Goal: Task Accomplishment & Management: Complete application form

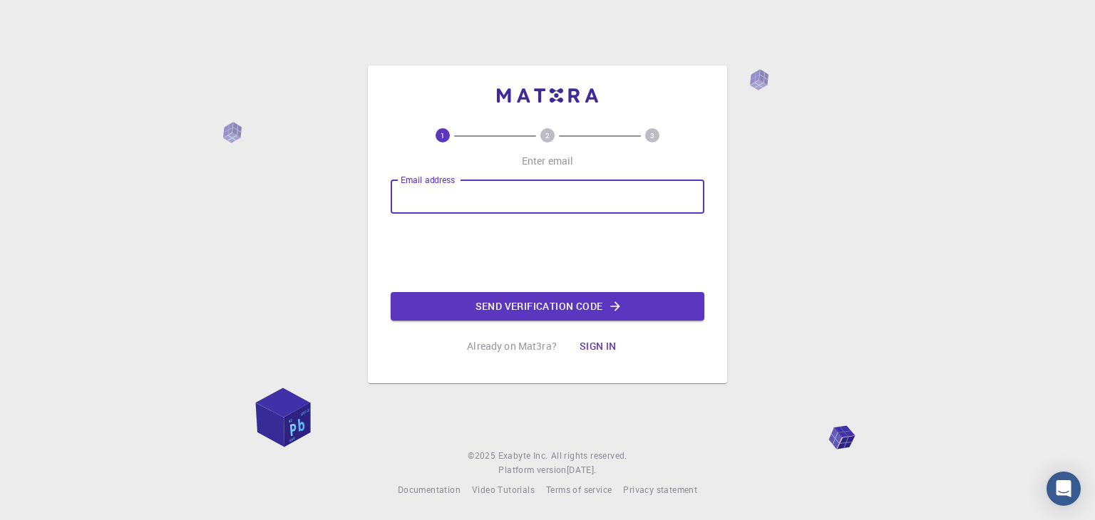
click at [435, 197] on input "Email address" at bounding box center [548, 197] width 314 height 34
type input "[EMAIL_ADDRESS][DOMAIN_NAME]"
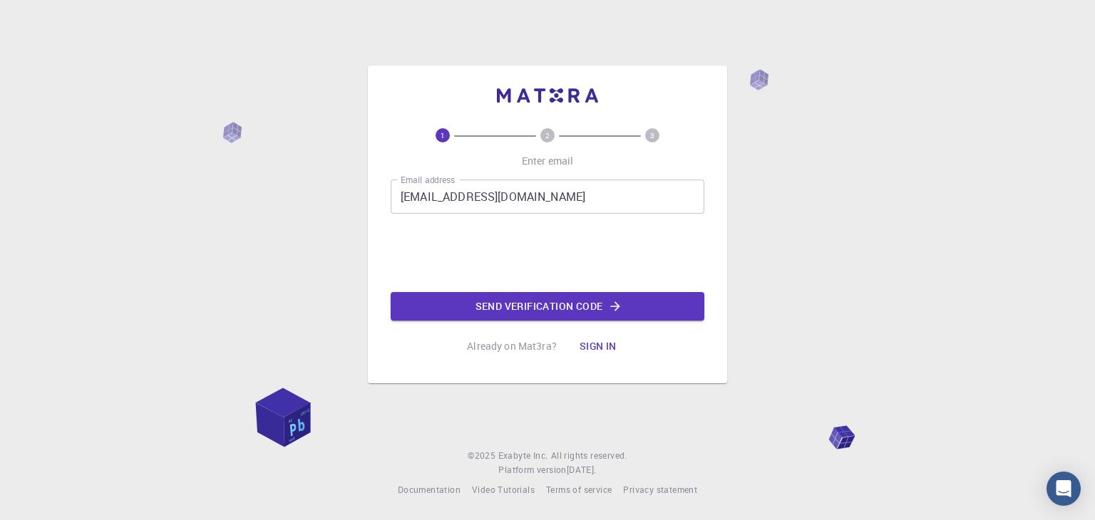
click at [439, 290] on div "Email address [EMAIL_ADDRESS][DOMAIN_NAME] Email address 0cAFcWeA6HVumXhMSm9hGI…" at bounding box center [548, 250] width 314 height 141
click at [435, 328] on div "1 2 3 Enter email Email address [EMAIL_ADDRESS][DOMAIN_NAME] Email address 0cAF…" at bounding box center [548, 244] width 314 height 232
click at [420, 312] on button "Send verification code" at bounding box center [548, 306] width 314 height 29
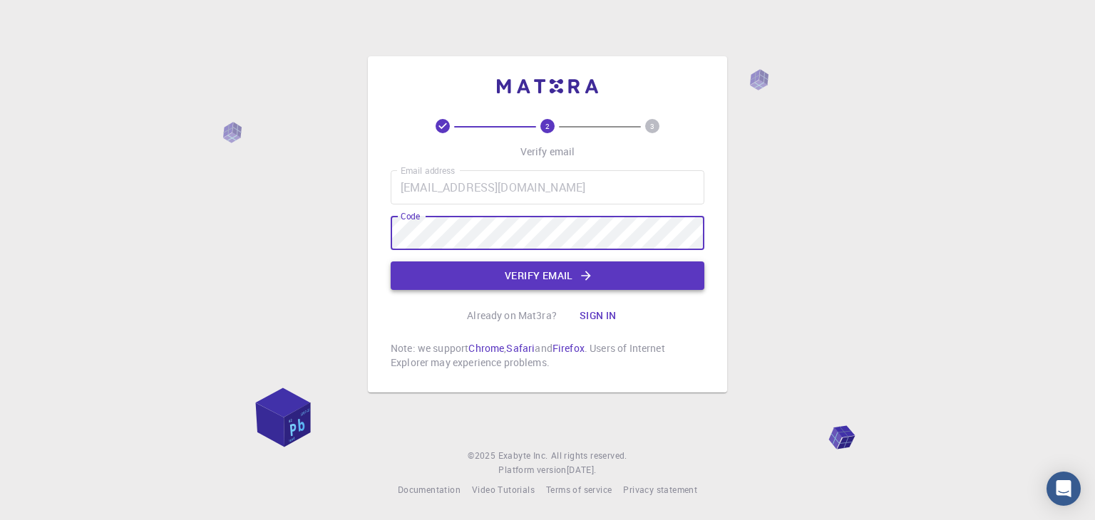
click at [502, 264] on button "Verify email" at bounding box center [548, 276] width 314 height 29
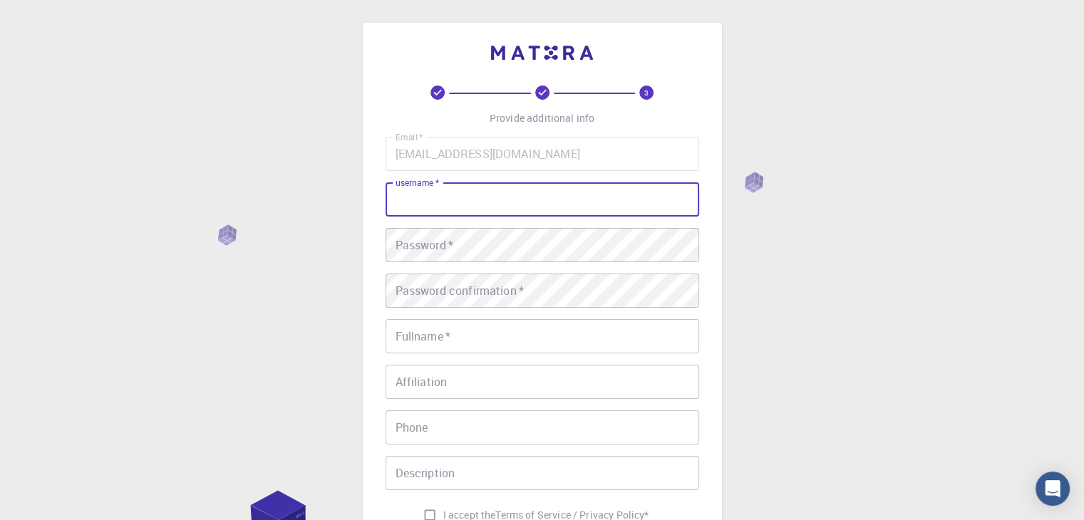
click at [545, 192] on input "username   *" at bounding box center [543, 200] width 314 height 34
type input "ة"
type input "mo_thabet"
click at [413, 269] on div "Email   * [EMAIL_ADDRESS][DOMAIN_NAME] Email   * username   * mo_thabet usernam…" at bounding box center [543, 333] width 314 height 392
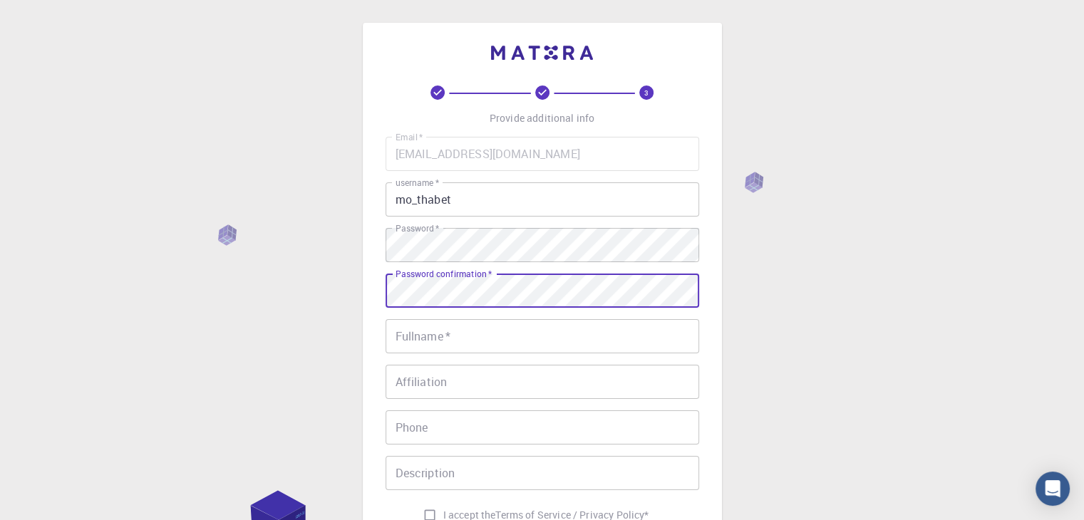
click at [438, 334] on input "Fullname   *" at bounding box center [543, 336] width 314 height 34
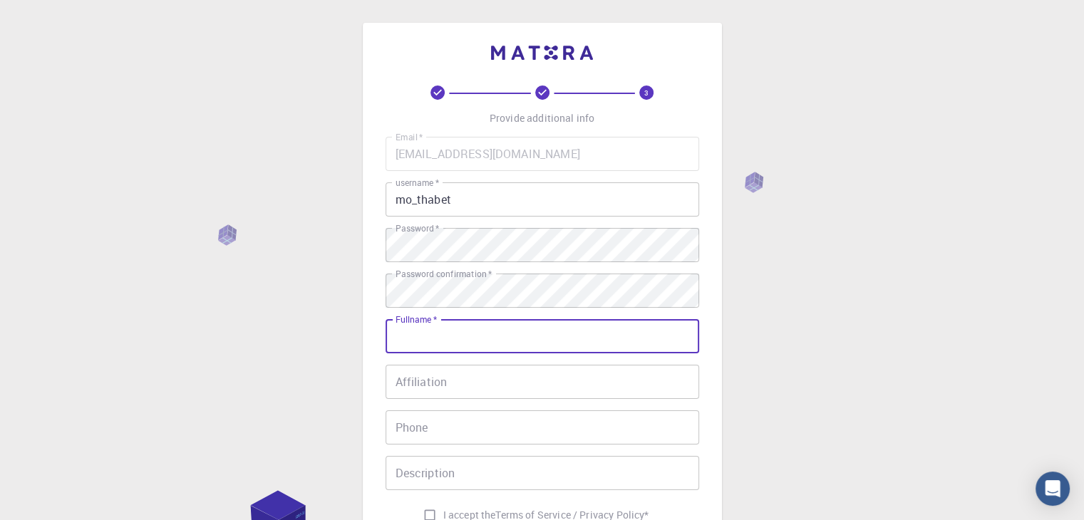
click at [405, 376] on div "Affiliation Affiliation" at bounding box center [543, 382] width 314 height 34
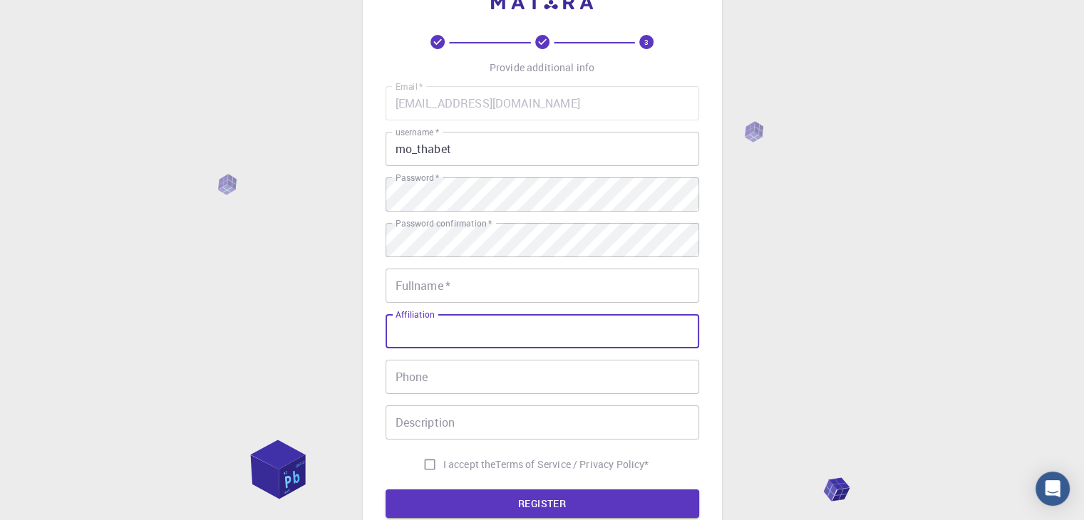
scroll to position [143, 0]
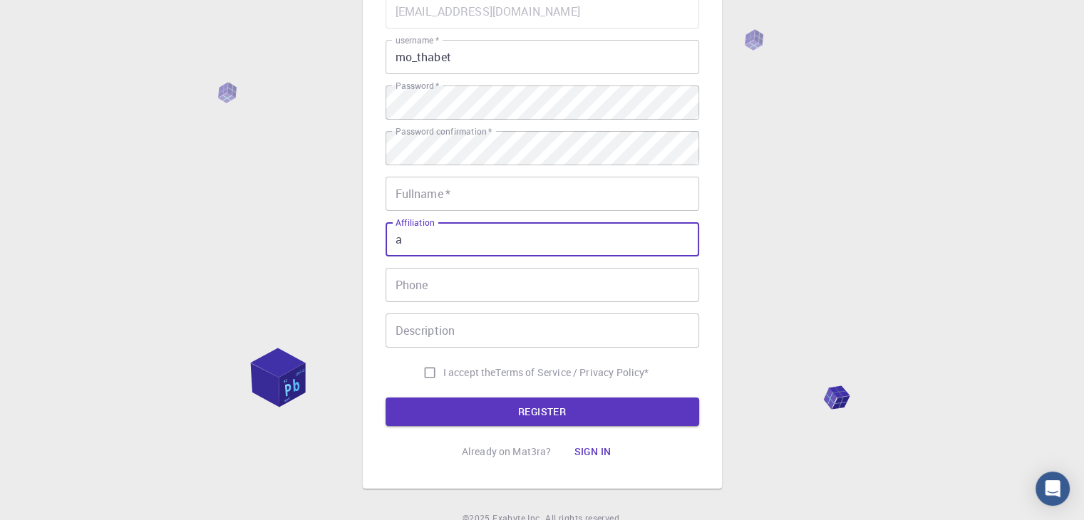
type input "a"
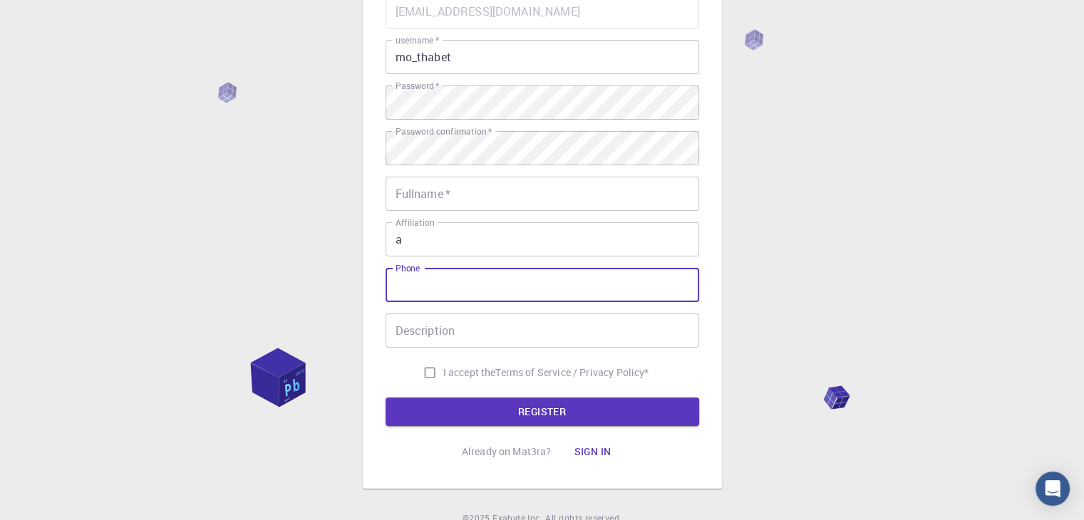
click at [470, 291] on input "Phone" at bounding box center [543, 285] width 314 height 34
type input "01148894918"
click at [450, 352] on div "Email   * [EMAIL_ADDRESS][DOMAIN_NAME] Email   * username   * mo_thabet usernam…" at bounding box center [543, 190] width 314 height 392
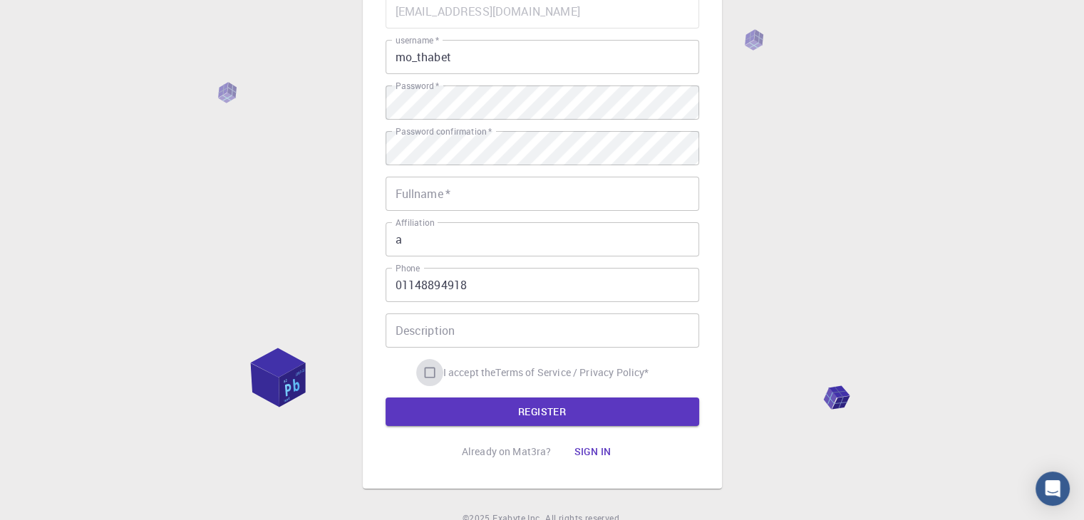
click at [416, 374] on input "I accept the Terms of Service / Privacy Policy *" at bounding box center [429, 372] width 27 height 27
checkbox input "true"
drag, startPoint x: 449, startPoint y: 314, endPoint x: 442, endPoint y: 319, distance: 8.7
click at [448, 314] on input "Description" at bounding box center [543, 331] width 314 height 34
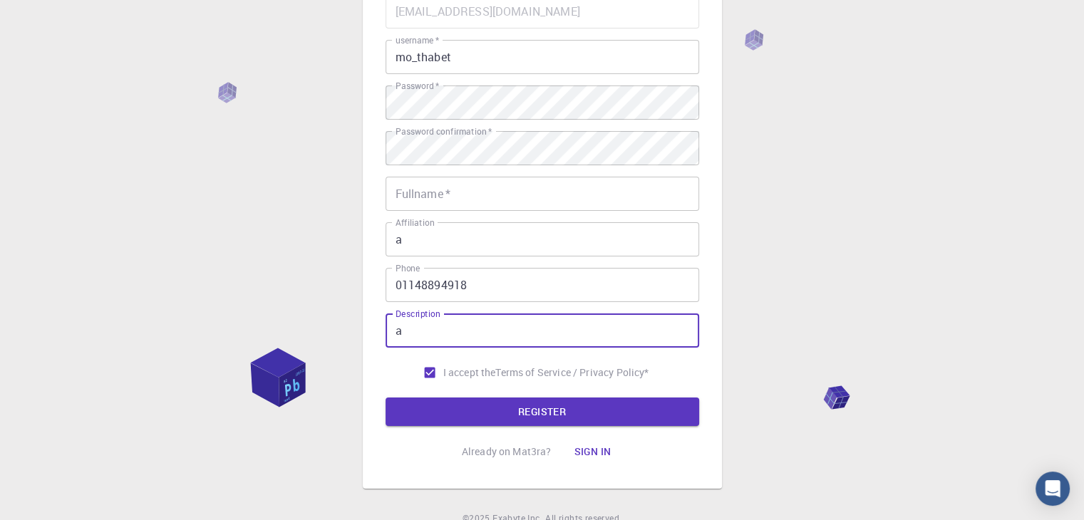
type input "a"
type input "i am niga"
click at [401, 399] on button "REGISTER" at bounding box center [543, 412] width 314 height 29
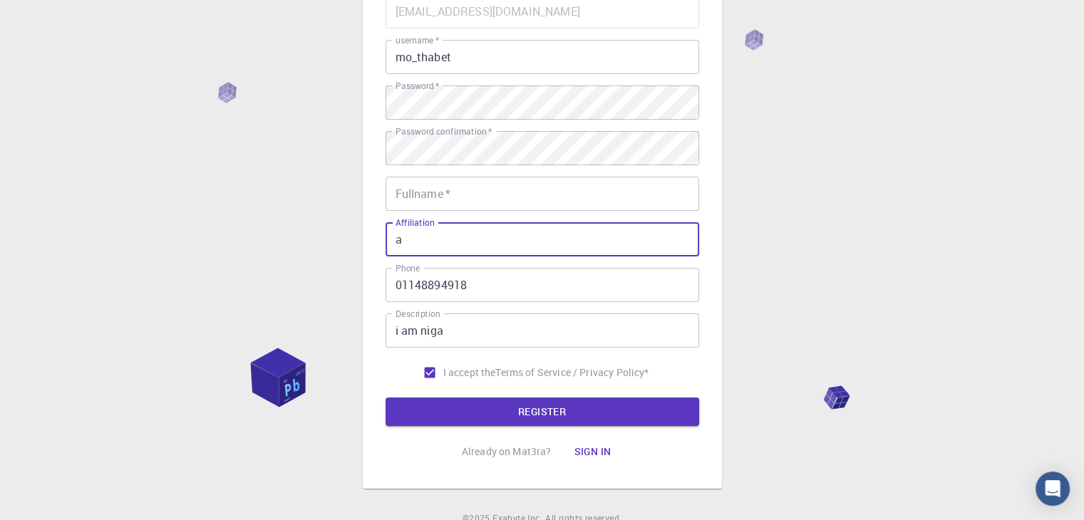
click at [490, 222] on input "a" at bounding box center [543, 239] width 314 height 34
click at [472, 215] on div "Email   * [EMAIL_ADDRESS][DOMAIN_NAME] Email   * username   * mo_thabet usernam…" at bounding box center [543, 190] width 314 height 392
click at [458, 205] on input "Fullname   *" at bounding box center [543, 194] width 314 height 34
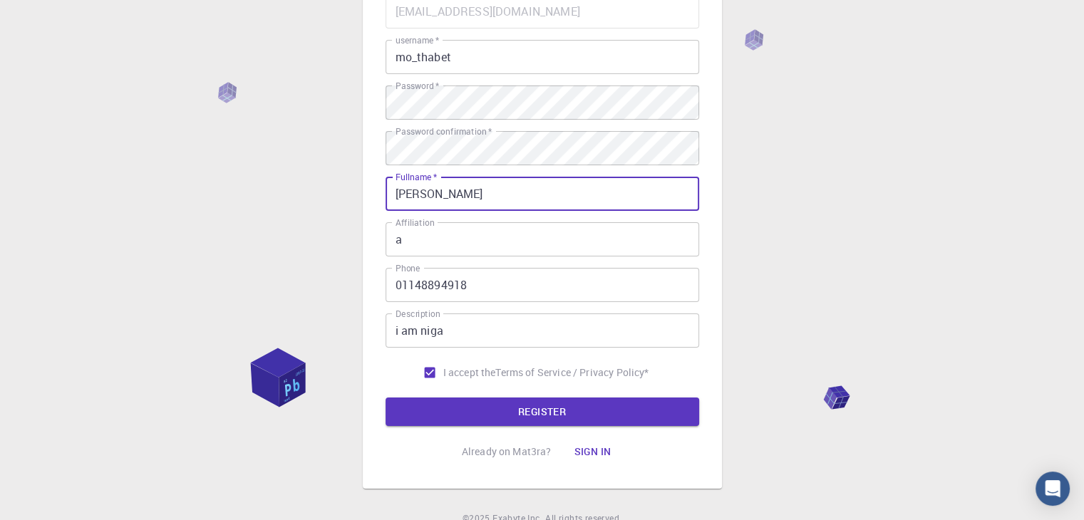
type input "[PERSON_NAME]"
drag, startPoint x: 436, startPoint y: 359, endPoint x: 426, endPoint y: 362, distance: 10.4
click at [436, 359] on input "I accept the Terms of Service / Privacy Policy *" at bounding box center [429, 372] width 27 height 27
click at [419, 372] on input "I accept the Terms of Service / Privacy Policy *" at bounding box center [429, 372] width 27 height 27
checkbox input "true"
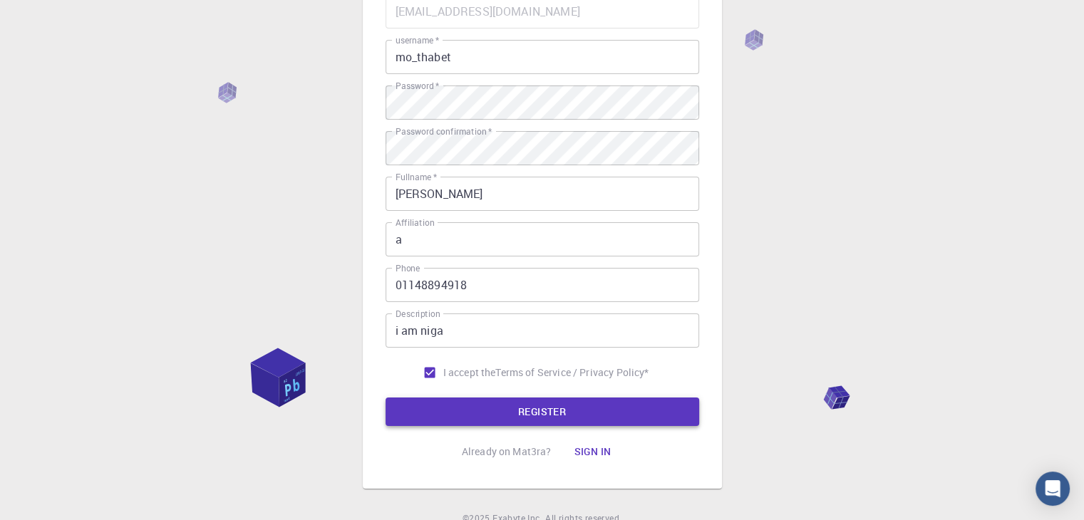
click at [418, 411] on button "REGISTER" at bounding box center [543, 412] width 314 height 29
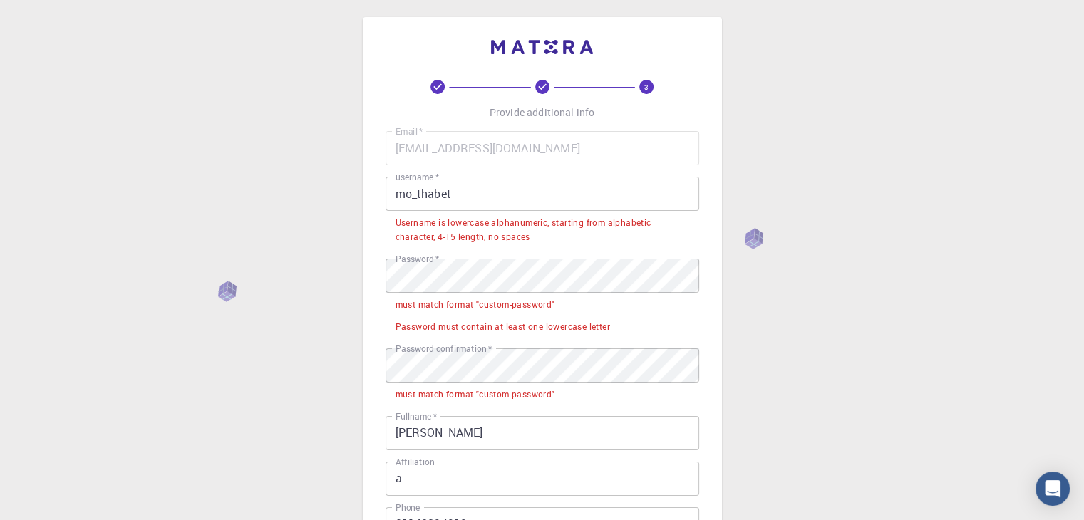
scroll to position [0, 0]
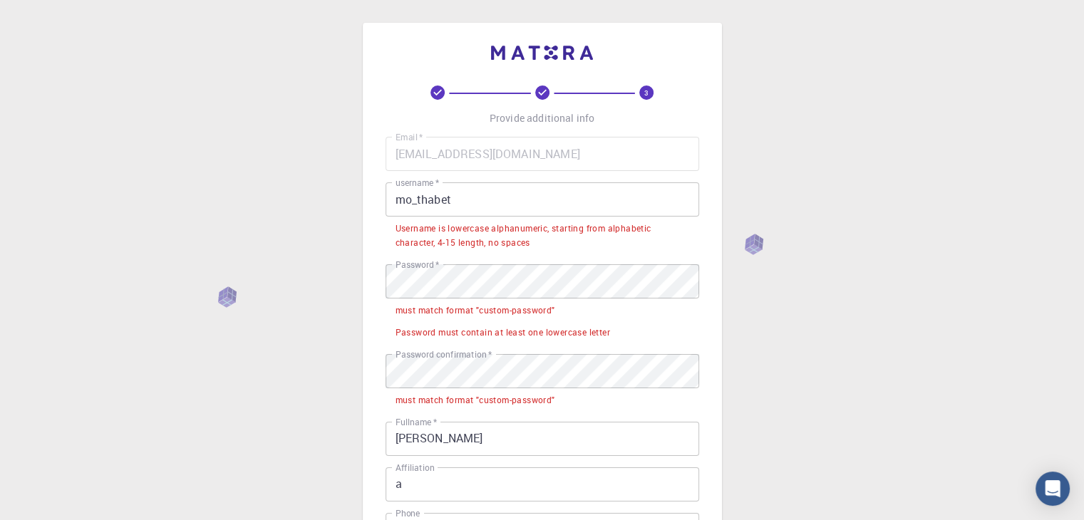
click at [480, 207] on input "mo_thabet" at bounding box center [543, 200] width 314 height 34
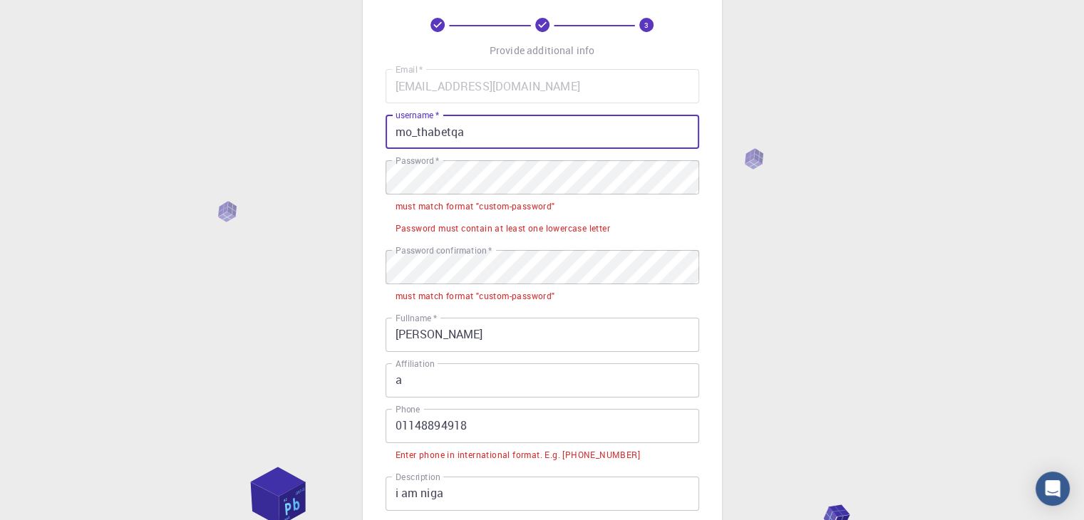
scroll to position [71, 0]
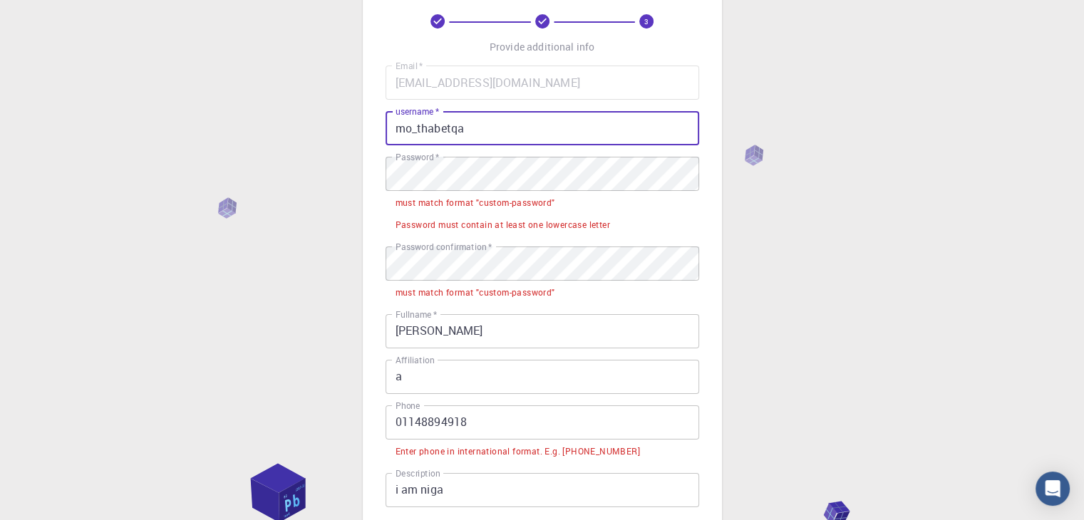
type input "mo_thabetqa"
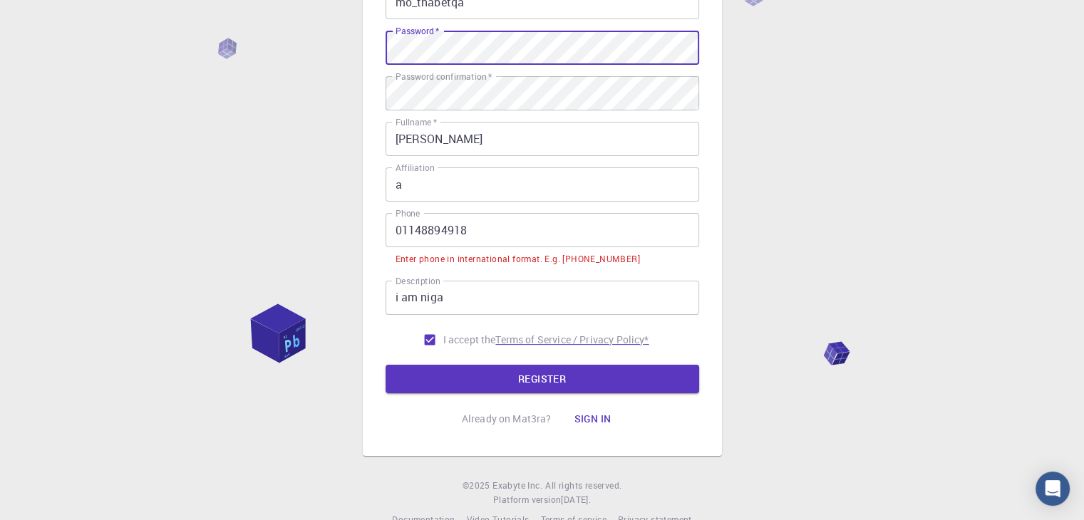
scroll to position [214, 0]
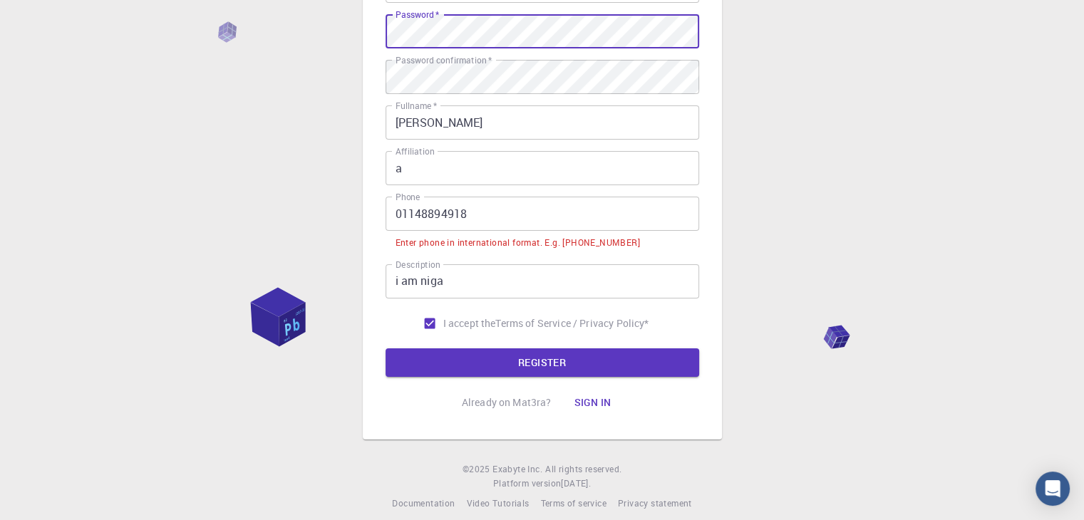
click at [554, 227] on input "01148894918" at bounding box center [543, 214] width 314 height 34
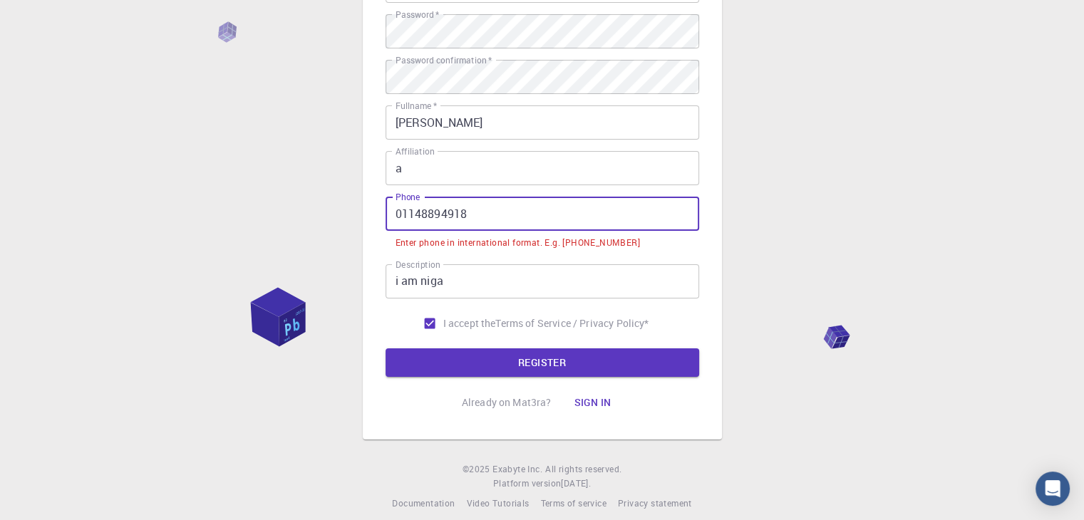
click at [554, 227] on input "01148894918" at bounding box center [543, 214] width 314 height 34
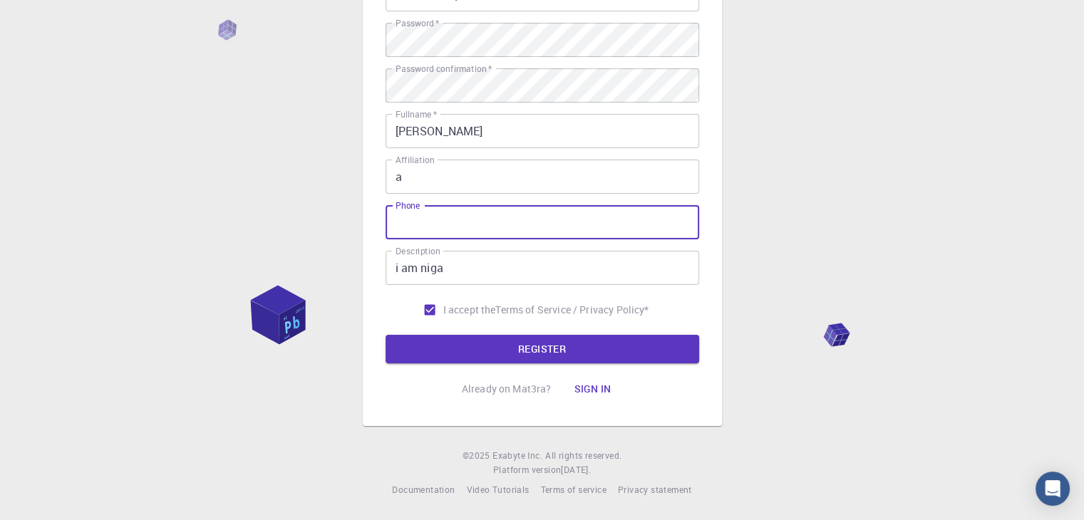
scroll to position [205, 0]
click at [564, 222] on input "[PHONE_NUMBER]" at bounding box center [543, 222] width 314 height 34
click at [558, 222] on input "[PHONE_NUMBER]" at bounding box center [543, 222] width 314 height 34
drag, startPoint x: 545, startPoint y: 223, endPoint x: 423, endPoint y: 215, distance: 122.2
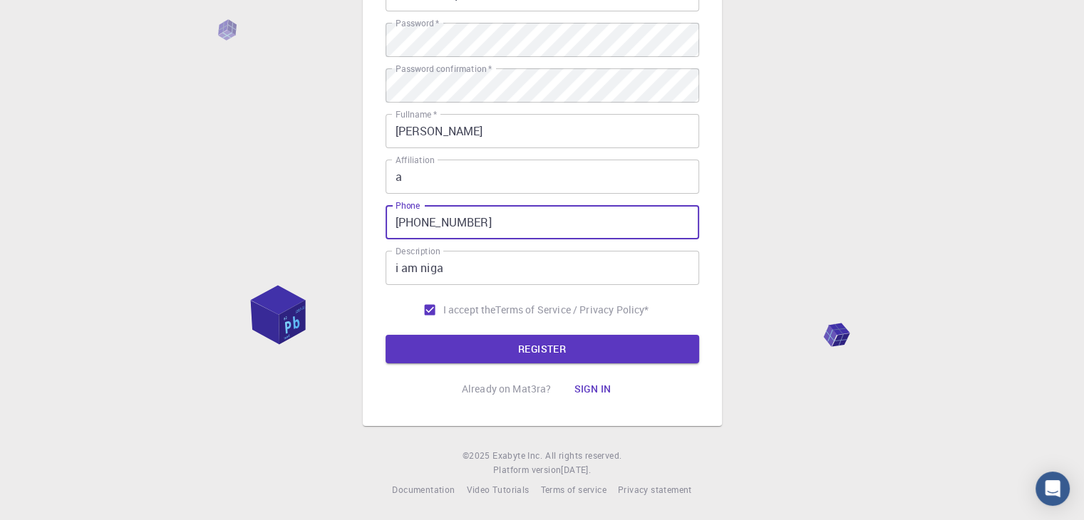
click at [423, 215] on input "[PHONE_NUMBER]" at bounding box center [543, 222] width 314 height 34
type input "[PHONE_NUMBER]"
click at [386, 335] on button "REGISTER" at bounding box center [543, 349] width 314 height 29
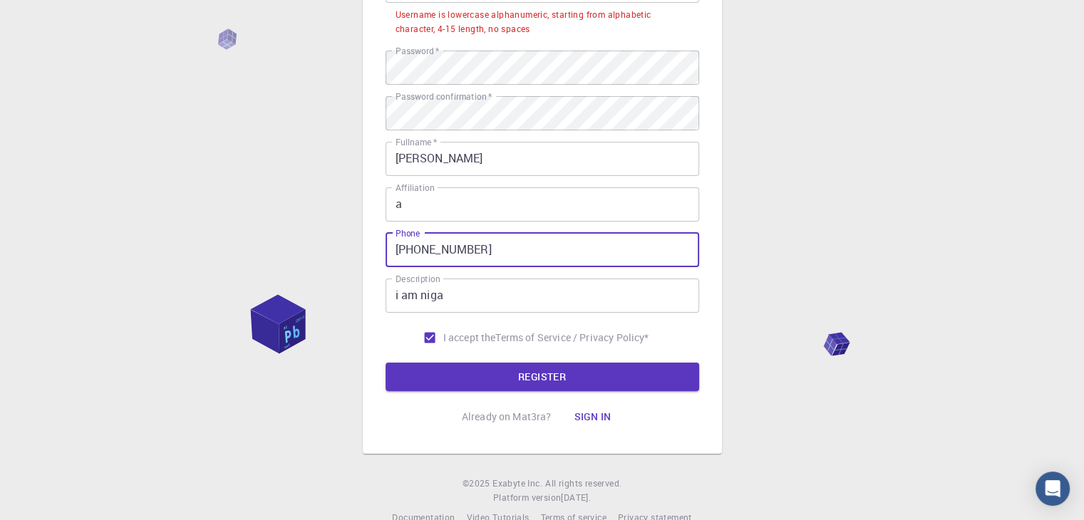
click at [408, 195] on input "a" at bounding box center [543, 204] width 314 height 34
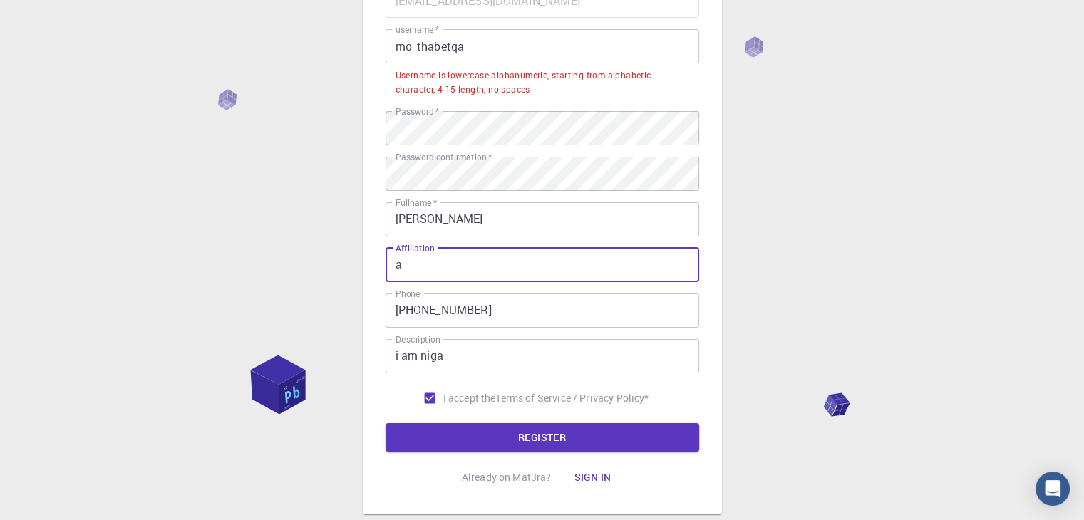
scroll to position [71, 0]
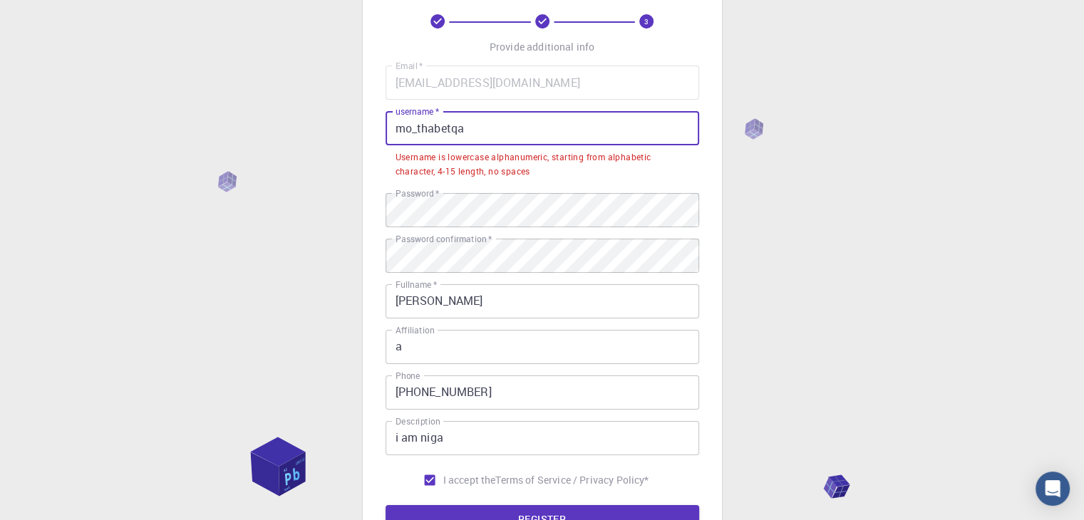
click at [476, 125] on input "mo_thabetqa" at bounding box center [543, 128] width 314 height 34
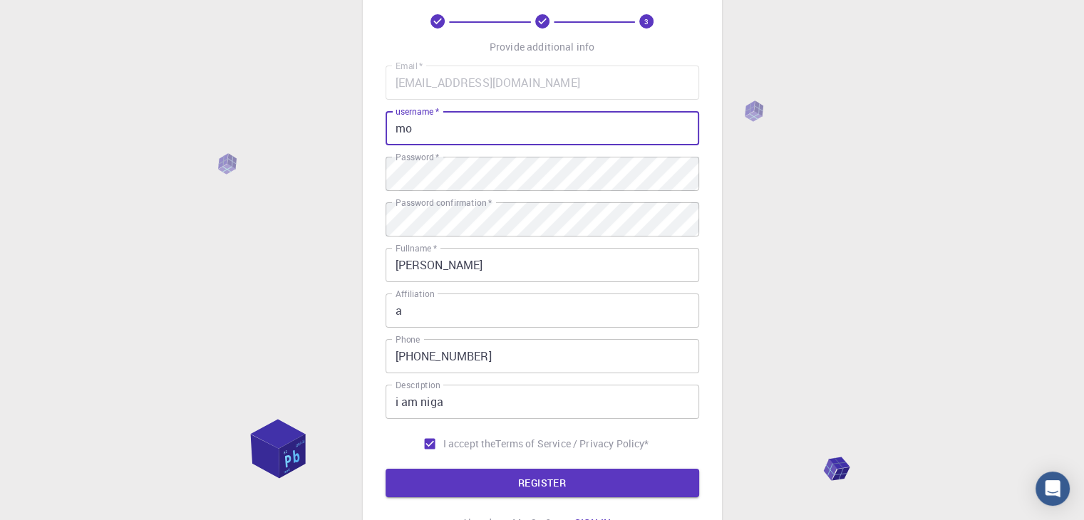
type input "m"
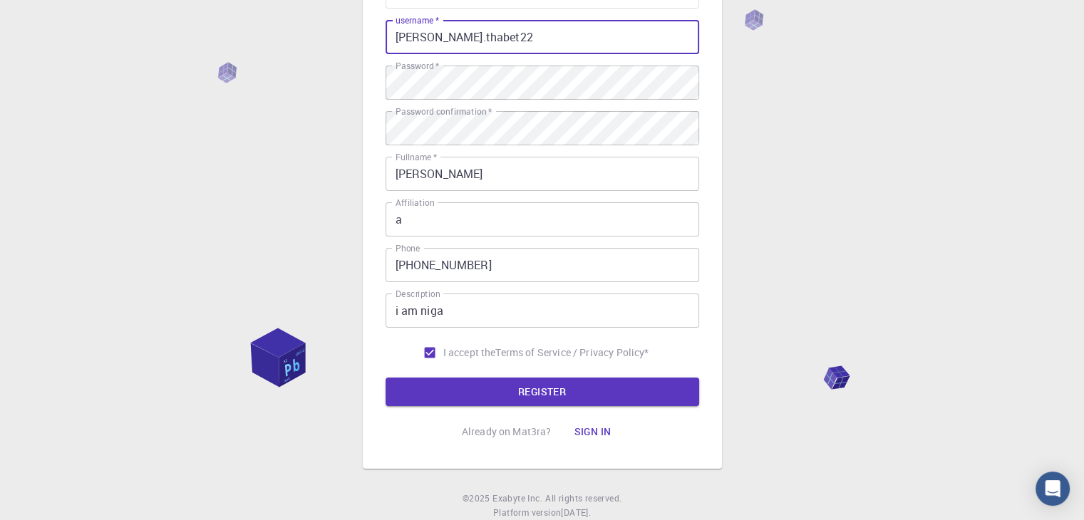
scroll to position [205, 0]
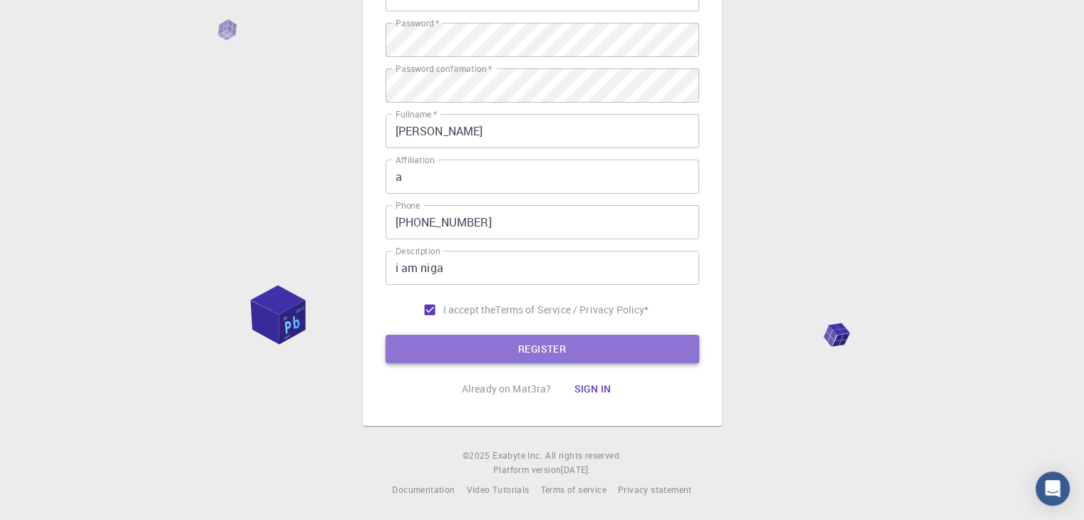
click at [513, 351] on button "REGISTER" at bounding box center [543, 349] width 314 height 29
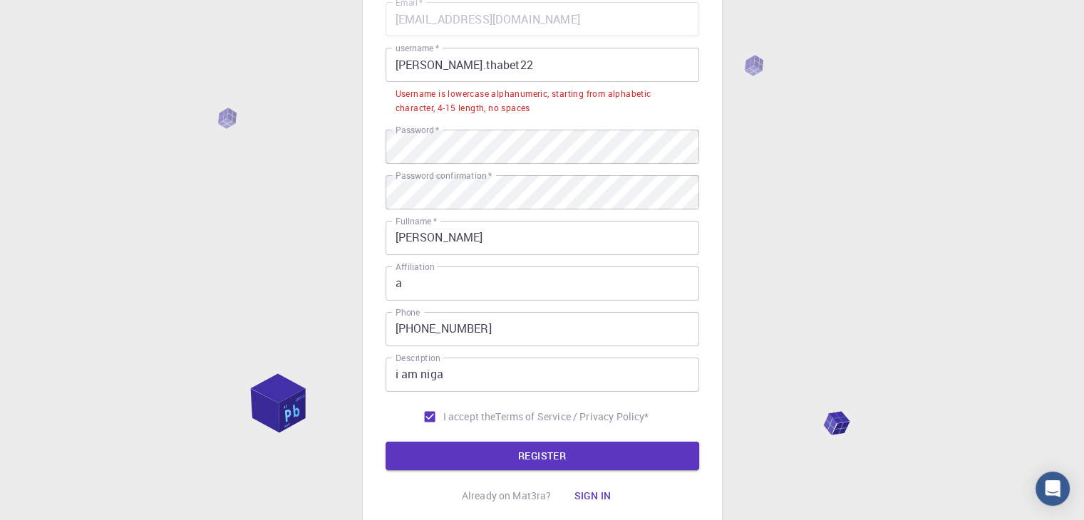
scroll to position [63, 0]
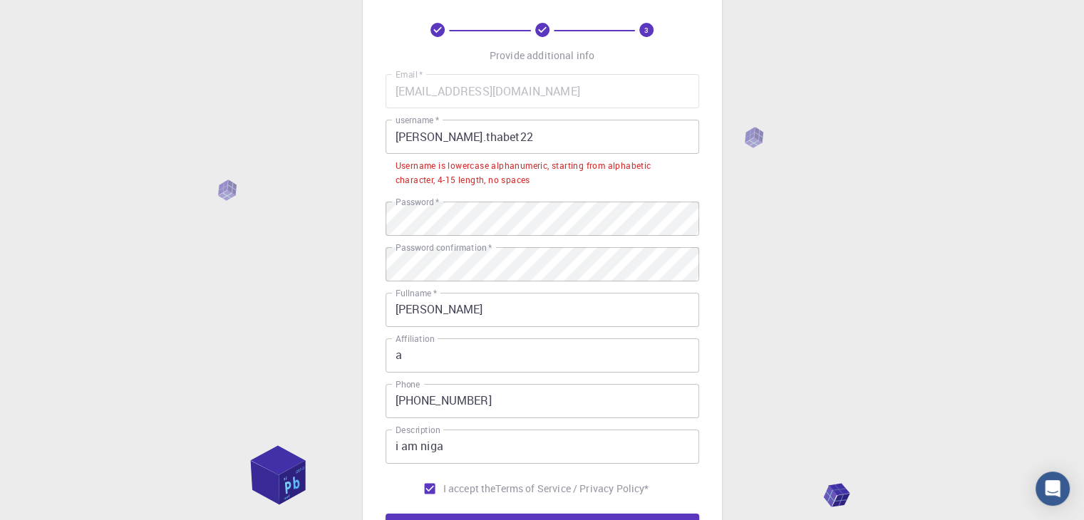
click at [451, 132] on input "[PERSON_NAME].thabet22" at bounding box center [543, 137] width 314 height 34
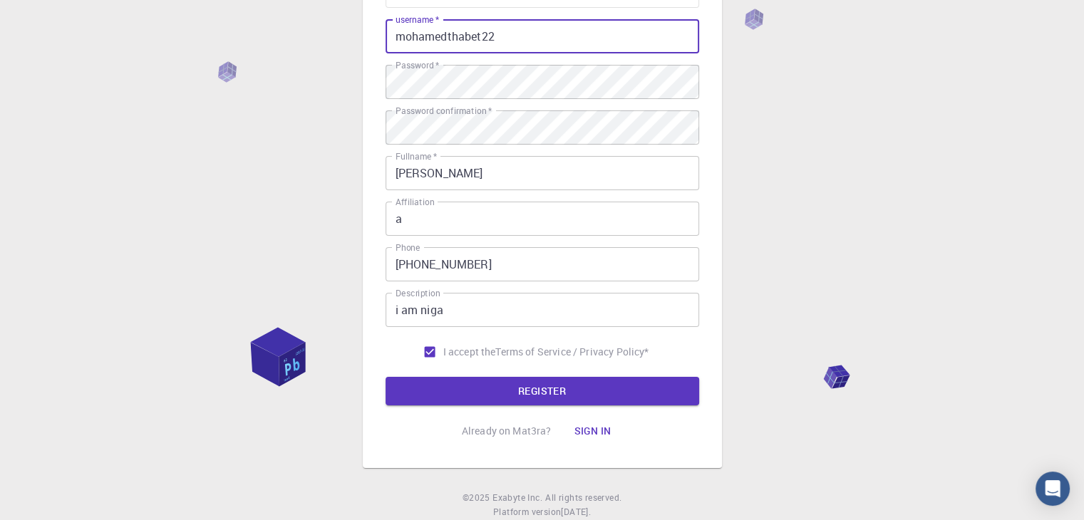
scroll to position [205, 0]
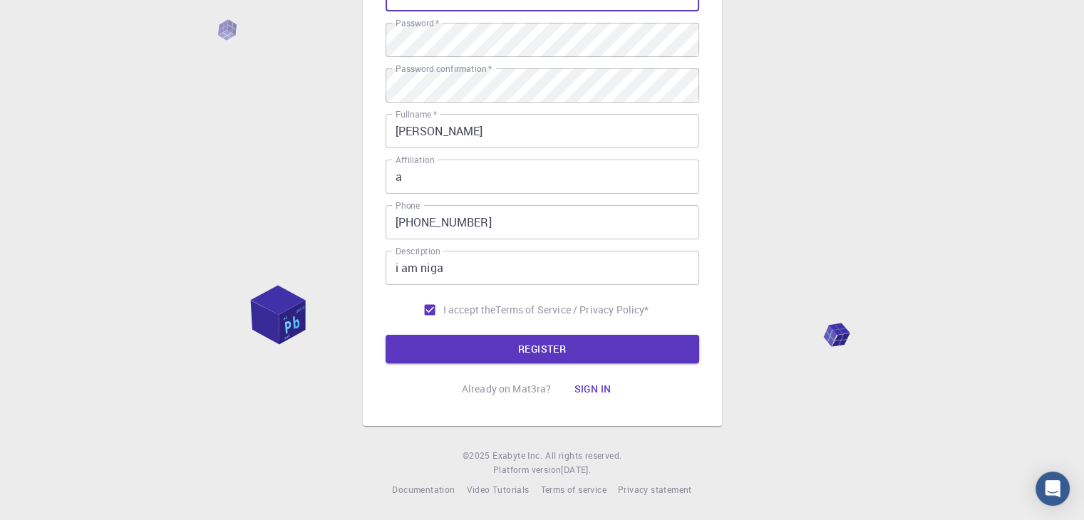
type input "mohamedthabet22"
click at [470, 331] on form "Email   * [EMAIL_ADDRESS][DOMAIN_NAME] Email   * username   * mohamedthabet22 u…" at bounding box center [543, 148] width 314 height 432
click at [456, 344] on button "REGISTER" at bounding box center [543, 349] width 314 height 29
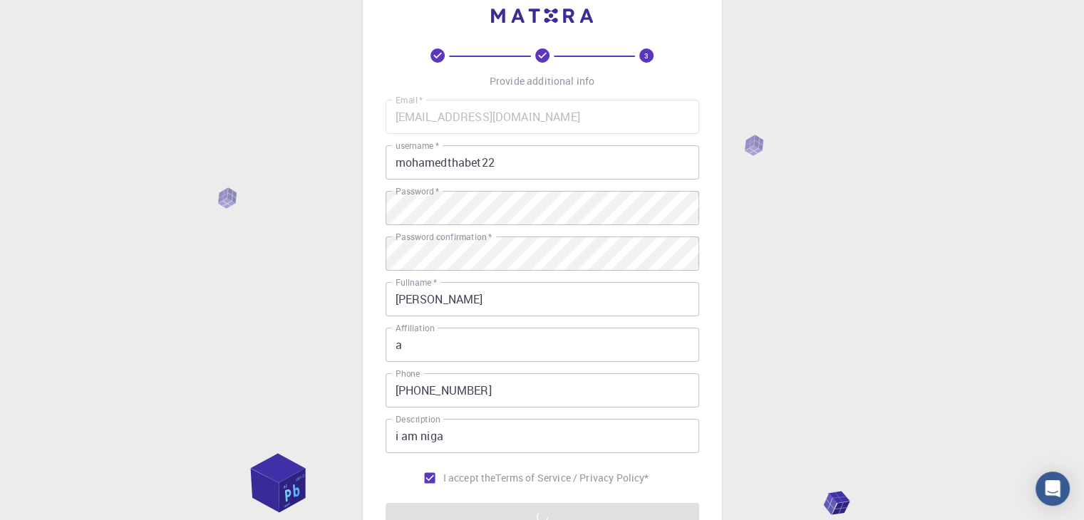
scroll to position [0, 0]
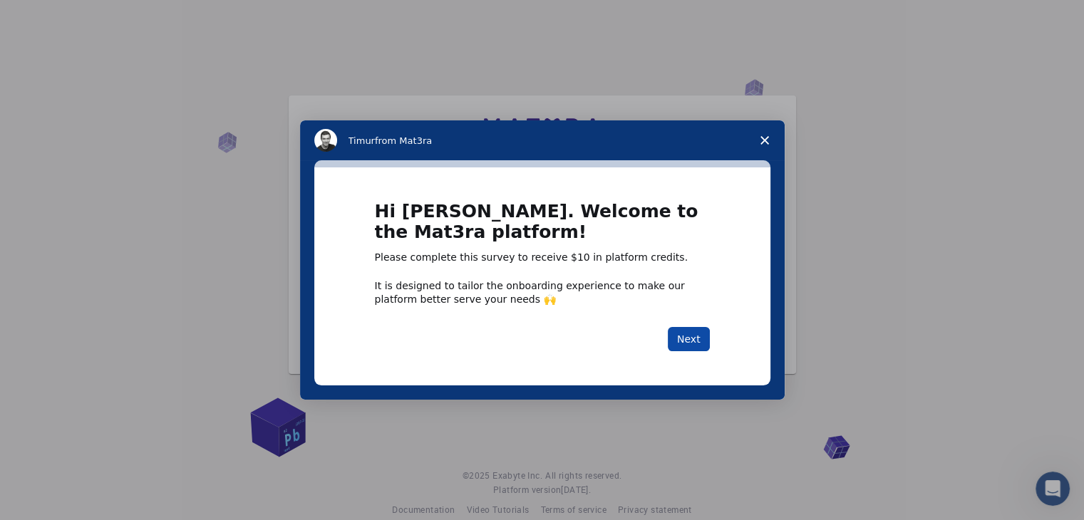
click at [684, 332] on button "Next" at bounding box center [689, 339] width 42 height 24
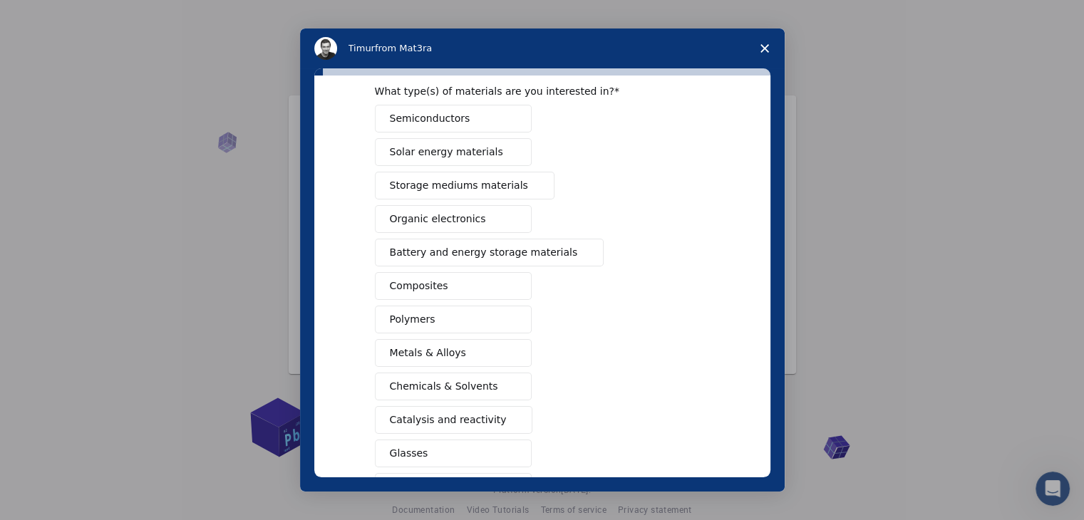
scroll to position [164, 0]
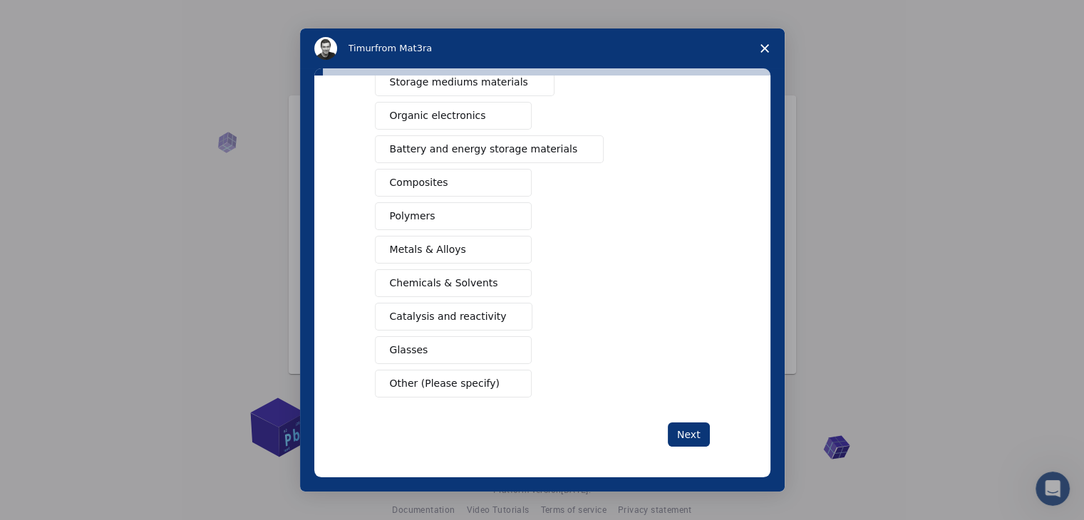
click at [473, 341] on button "Glasses" at bounding box center [453, 350] width 157 height 28
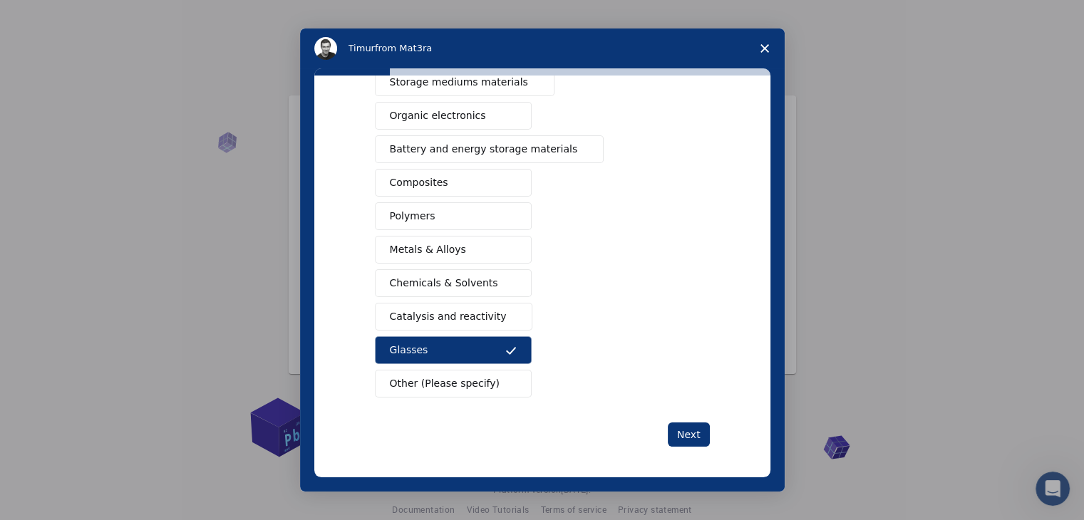
click at [465, 376] on span "Other (Please specify)" at bounding box center [445, 383] width 110 height 15
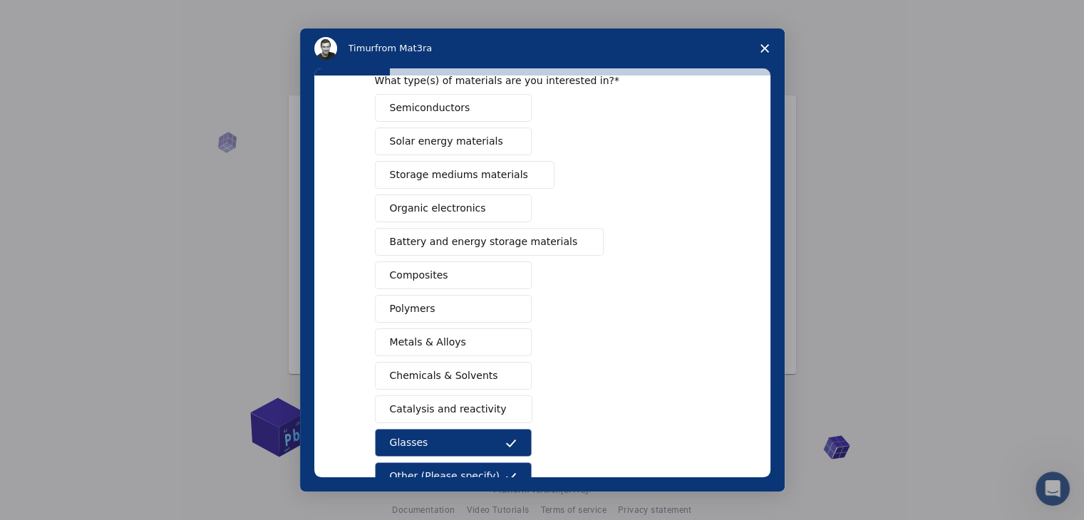
scroll to position [0, 0]
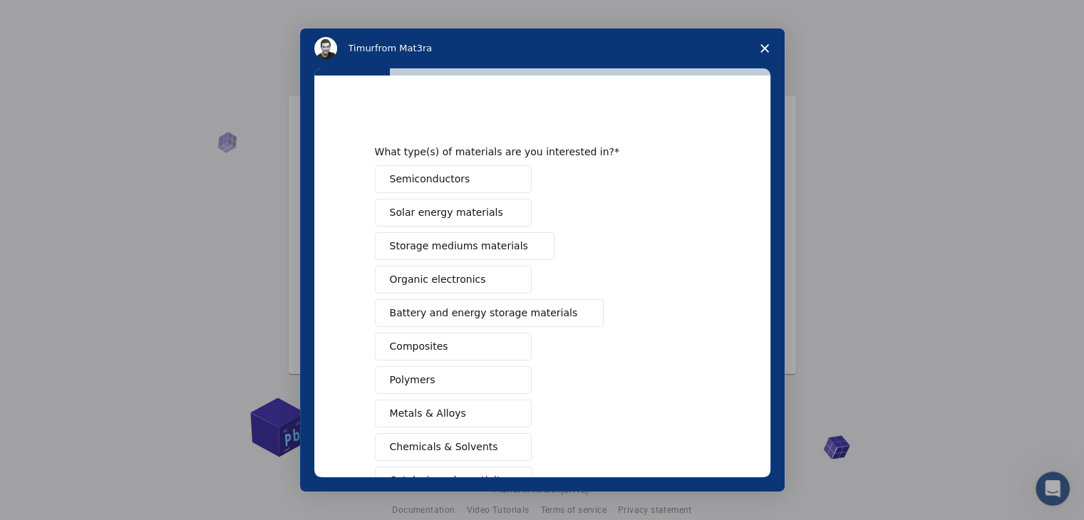
click at [445, 186] on span "Semiconductors" at bounding box center [430, 179] width 81 height 15
click at [445, 197] on div "Semiconductors Solar energy materials Storage mediums materials Organic electro…" at bounding box center [542, 388] width 335 height 446
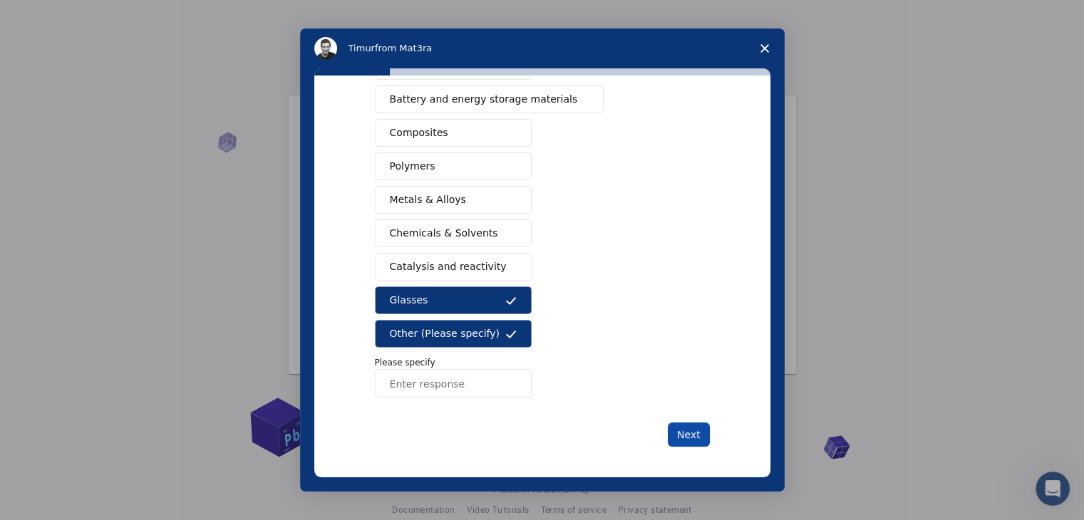
click at [673, 426] on button "Next" at bounding box center [689, 435] width 42 height 24
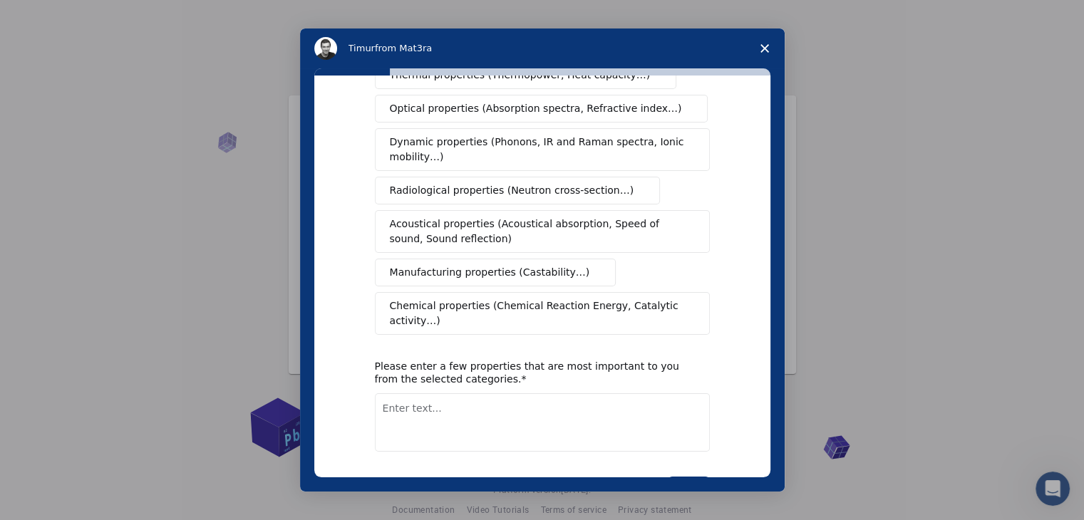
scroll to position [0, 0]
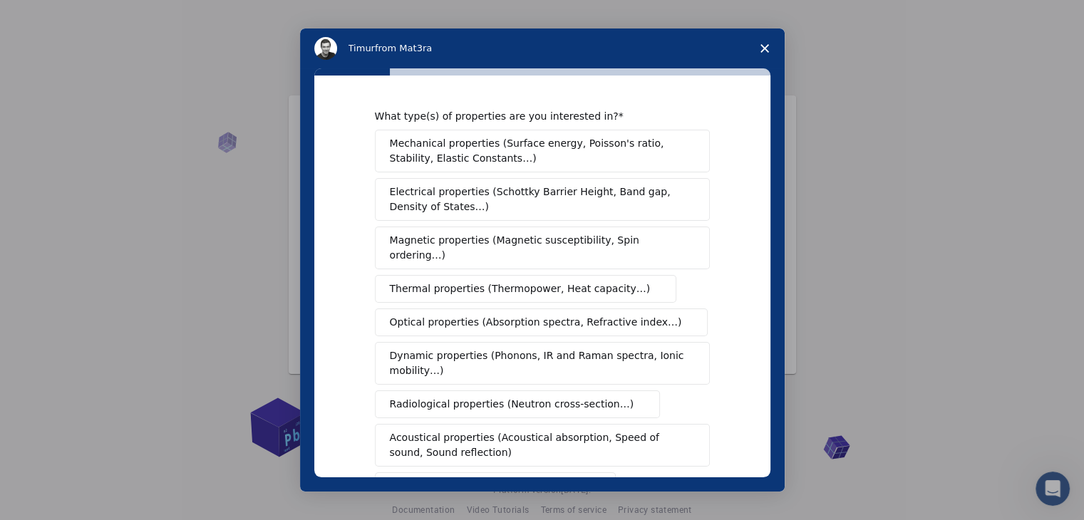
click at [693, 437] on button "Acoustical properties (Acoustical absorption, Speed of sound, Sound reflection)" at bounding box center [542, 445] width 335 height 43
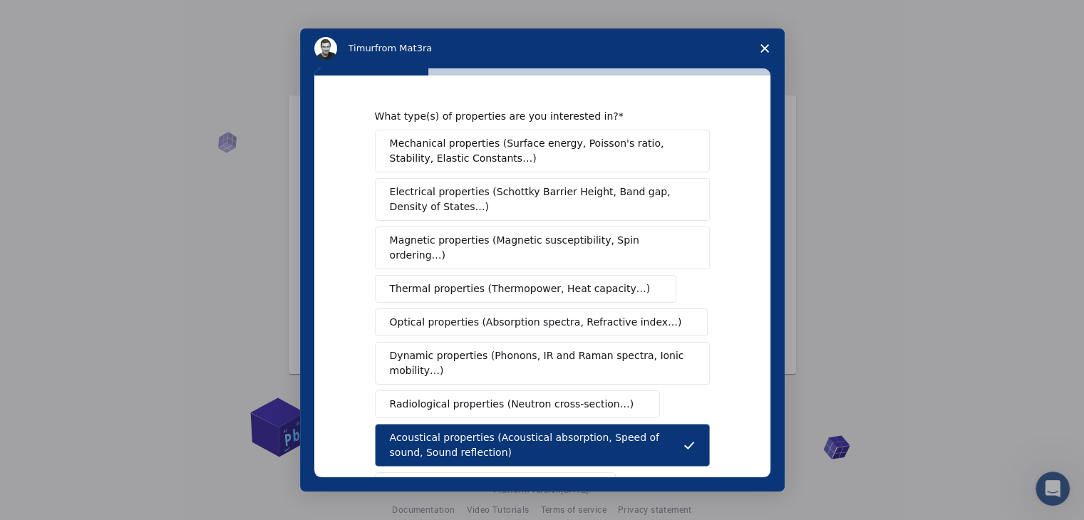
scroll to position [238, 0]
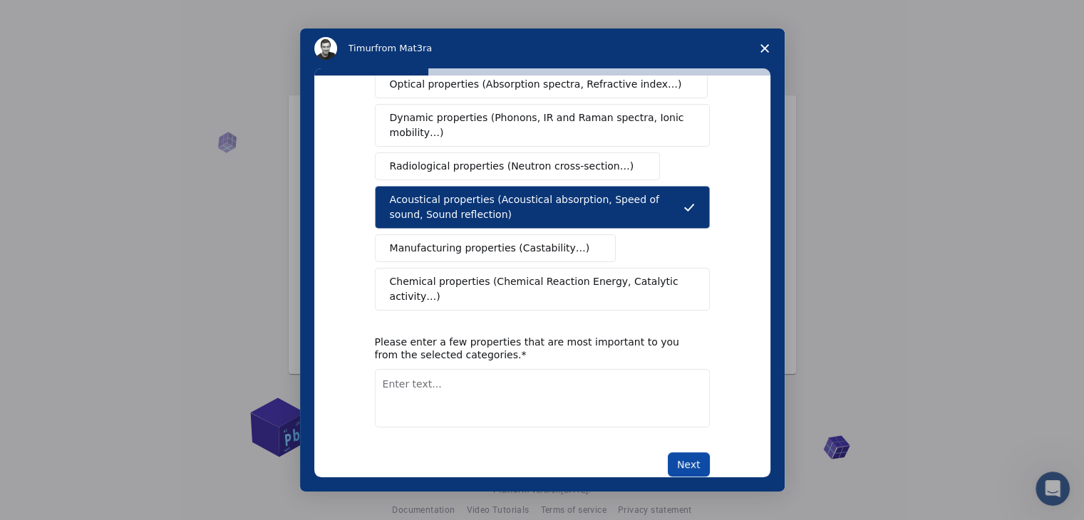
click at [690, 453] on button "Next" at bounding box center [689, 465] width 42 height 24
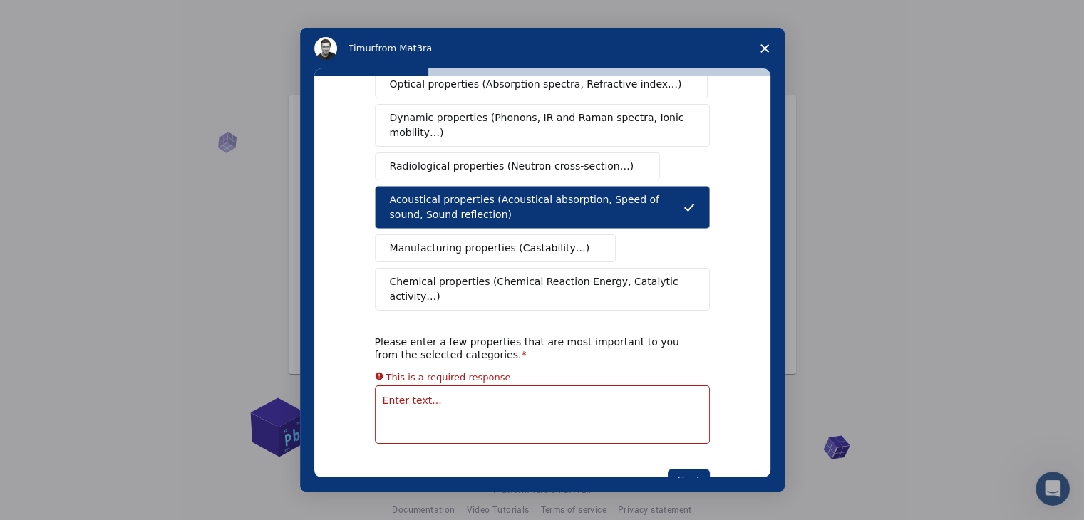
click at [529, 369] on div "This is a required response" at bounding box center [542, 377] width 335 height 17
click at [451, 386] on textarea "Enter text..." at bounding box center [542, 415] width 335 height 58
click at [482, 241] on span "Manufacturing properties (Castability…)" at bounding box center [490, 248] width 200 height 15
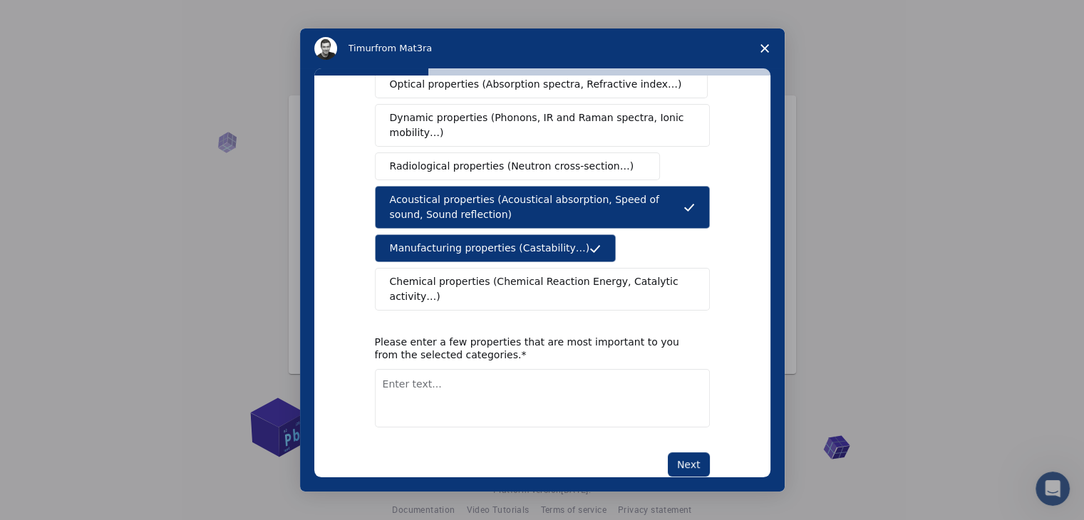
click at [697, 445] on div "What type(s) of properties are you interested in? Mechanical properties (Surfac…" at bounding box center [542, 277] width 456 height 402
click at [688, 453] on button "Next" at bounding box center [689, 465] width 42 height 24
click at [562, 389] on textarea "Enter text..." at bounding box center [542, 398] width 335 height 58
type textarea "uib/ sdv"
click at [678, 453] on button "Next" at bounding box center [689, 465] width 42 height 24
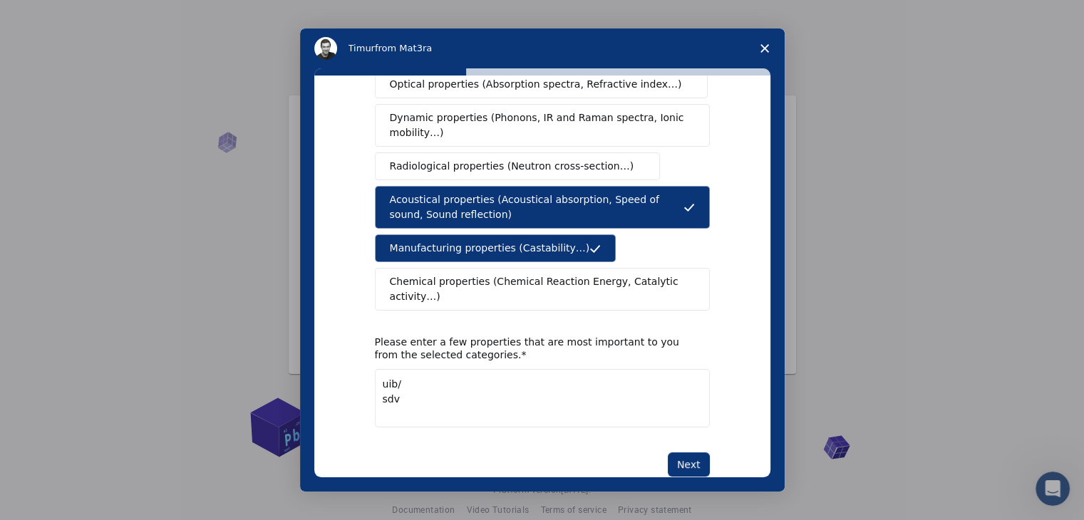
scroll to position [0, 0]
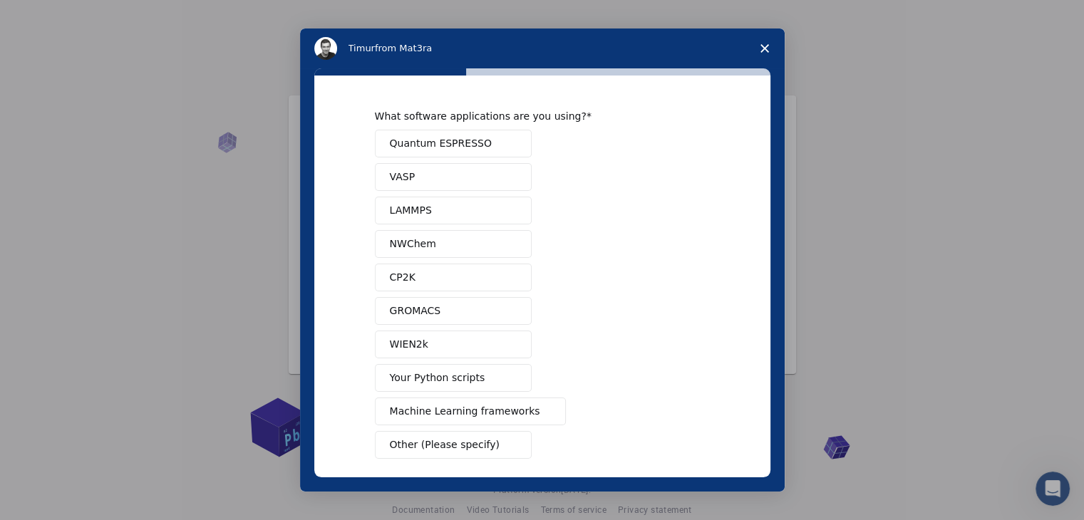
click at [543, 377] on div "Quantum ESPRESSO VASP LAMMPS NWChem CP2K GROMACS WIEN2k Your Python scripts Mac…" at bounding box center [542, 294] width 335 height 329
click at [399, 304] on span "GROMACS" at bounding box center [415, 311] width 51 height 15
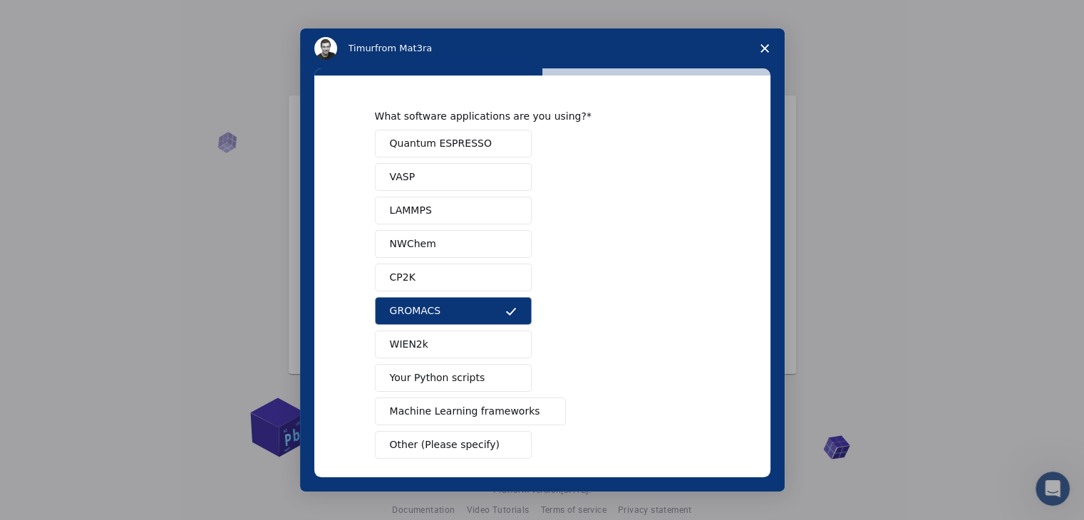
click at [422, 269] on button "CP2K" at bounding box center [453, 278] width 157 height 28
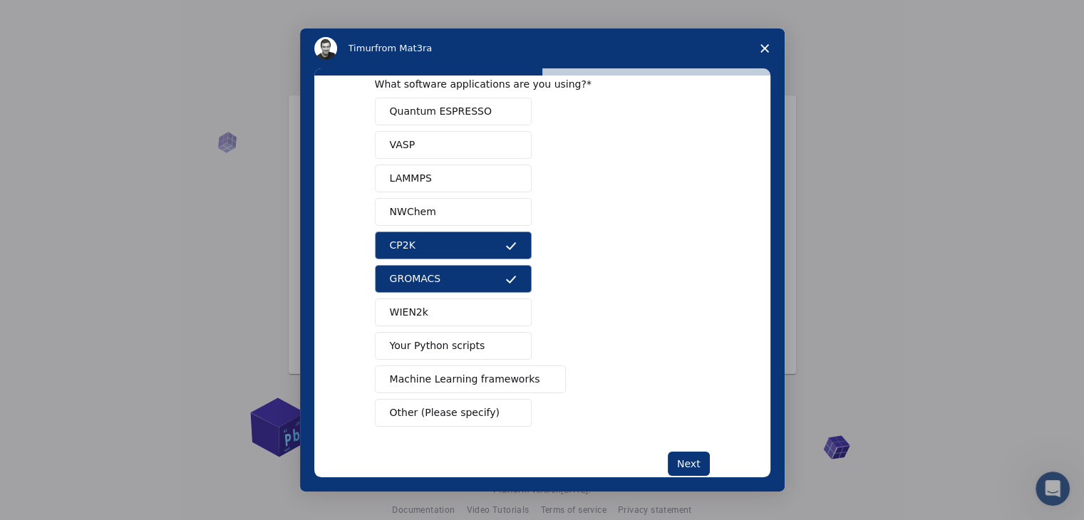
scroll to position [62, 0]
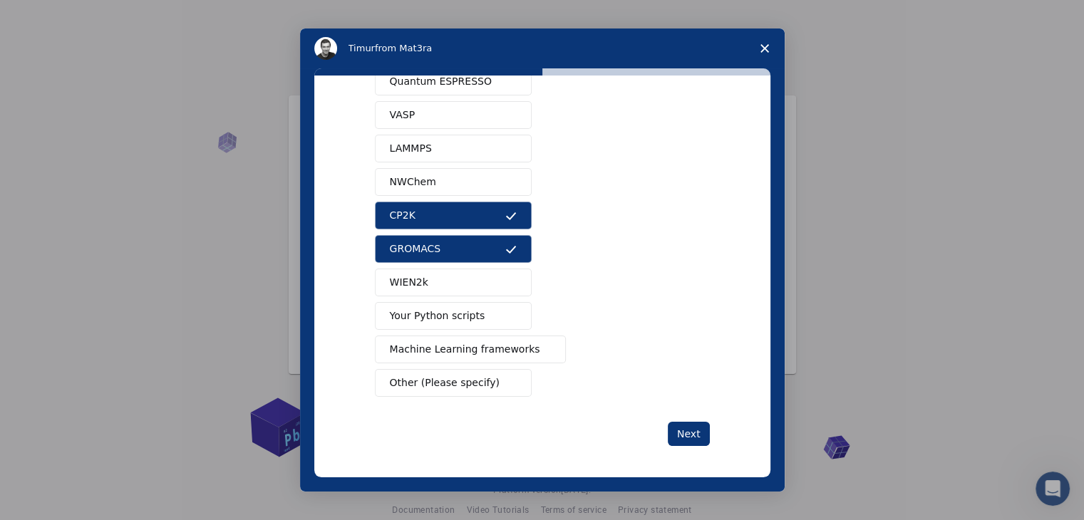
click at [687, 468] on div "What software applications are you using? Quantum ESPRESSO VASP LAMMPS NWChem C…" at bounding box center [542, 277] width 456 height 402
click at [679, 439] on button "Next" at bounding box center [689, 434] width 42 height 24
click at [688, 438] on button "Next" at bounding box center [689, 434] width 42 height 24
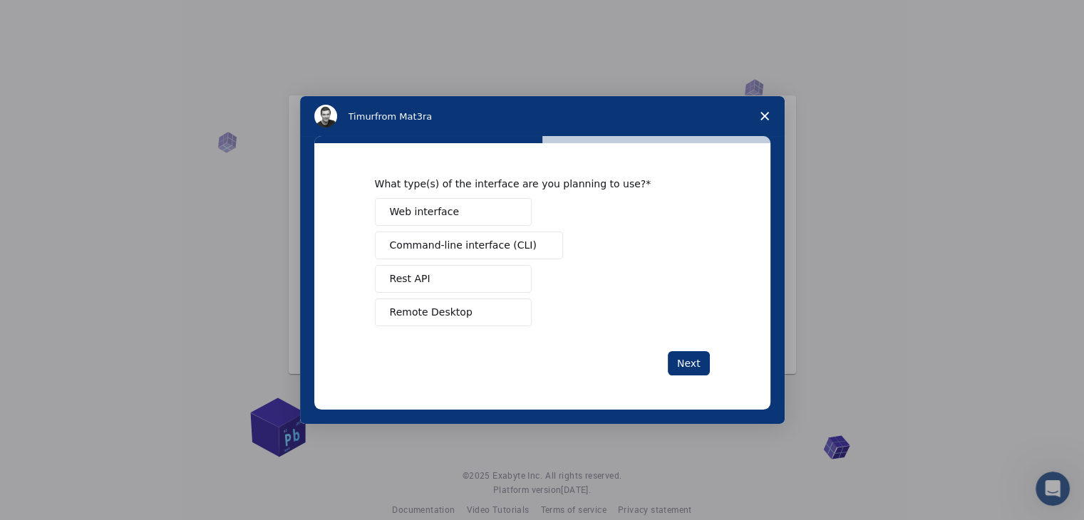
click at [689, 437] on div "Intercom messenger" at bounding box center [542, 260] width 1084 height 520
click at [684, 369] on button "Next" at bounding box center [689, 363] width 42 height 24
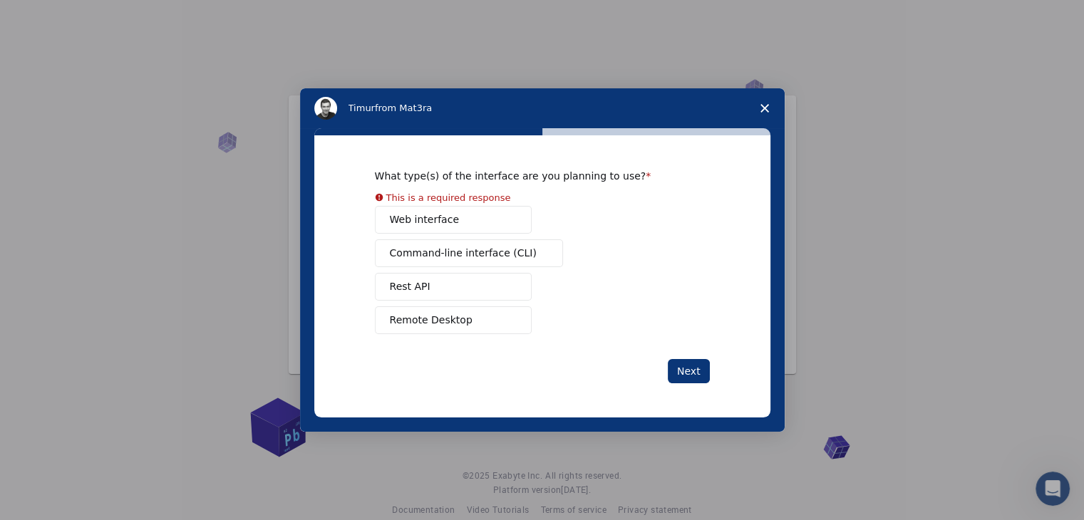
click at [495, 270] on div "Web interface Command-line interface (CLI) Rest API Remote Desktop" at bounding box center [542, 270] width 335 height 128
click at [461, 302] on div "Web interface Command-line interface (CLI) Rest API Remote Desktop" at bounding box center [542, 270] width 335 height 128
click at [436, 276] on button "Rest API" at bounding box center [453, 287] width 157 height 28
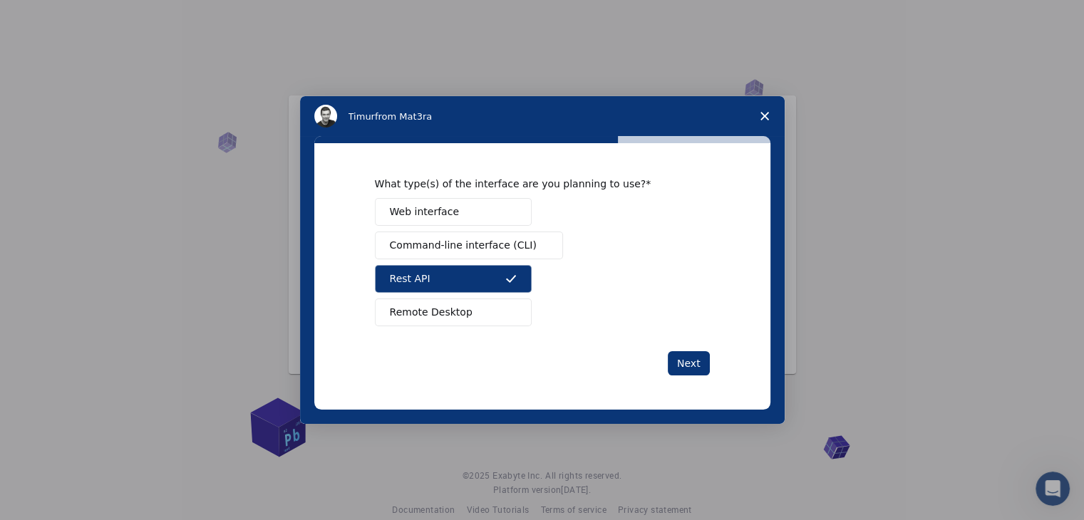
click at [667, 345] on div "What type(s) of the interface are you planning to use? Web interface Command-li…" at bounding box center [542, 276] width 335 height 197
click at [771, 110] on span "Close survey" at bounding box center [765, 116] width 40 height 40
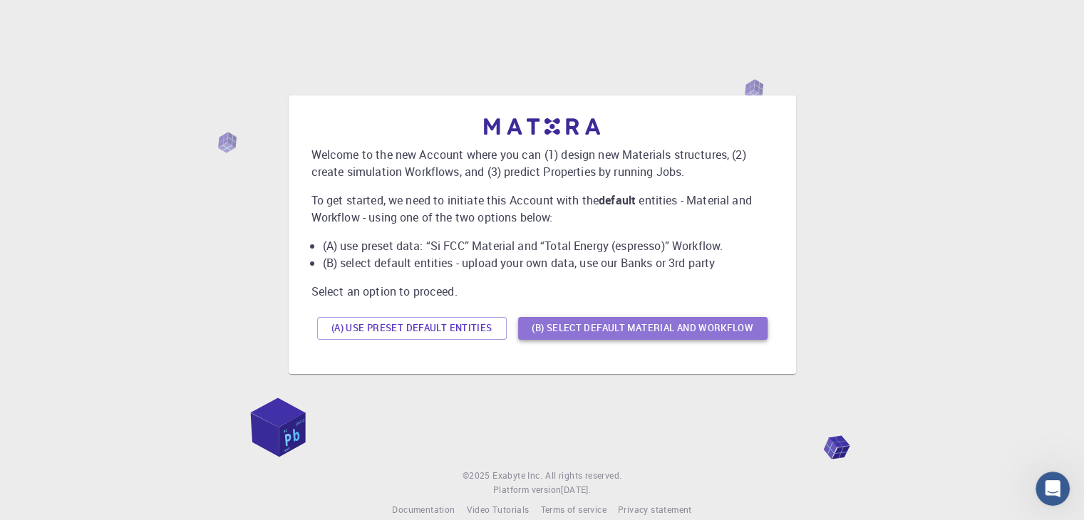
click at [552, 323] on button "(B) Select default material and workflow" at bounding box center [643, 328] width 250 height 23
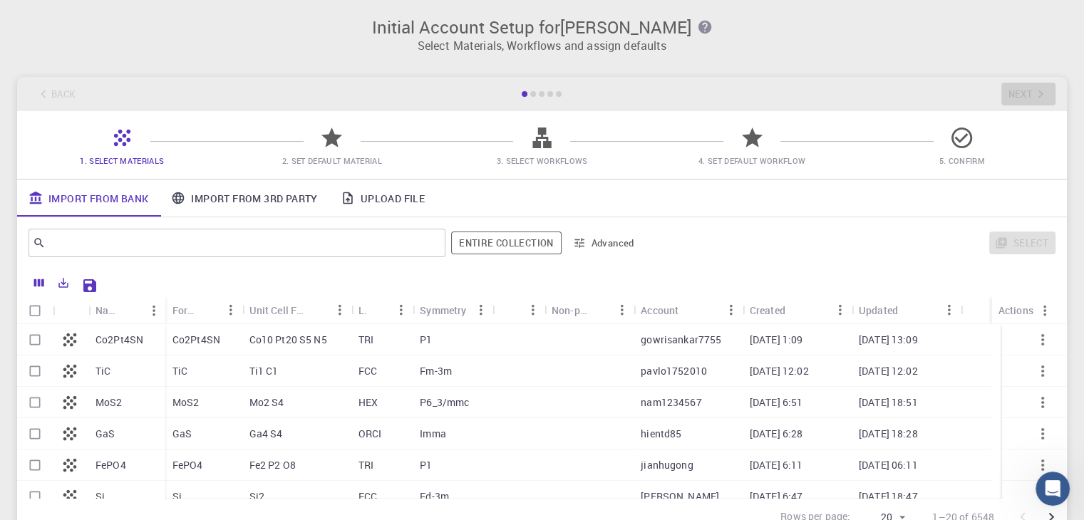
click at [403, 414] on div "HEX" at bounding box center [381, 402] width 61 height 31
checkbox input "false"
click at [31, 406] on input "Select row" at bounding box center [34, 402] width 27 height 27
checkbox input "true"
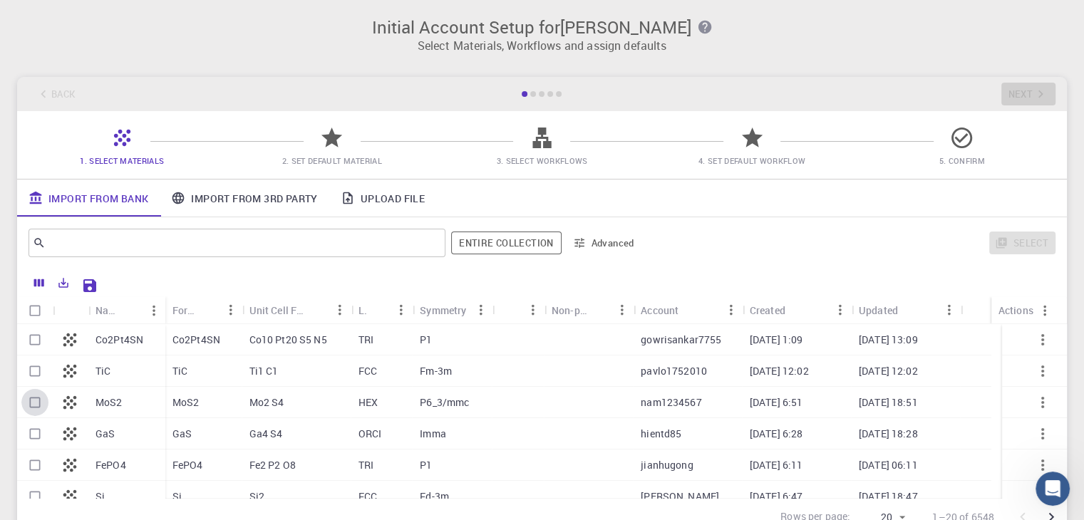
checkbox input "true"
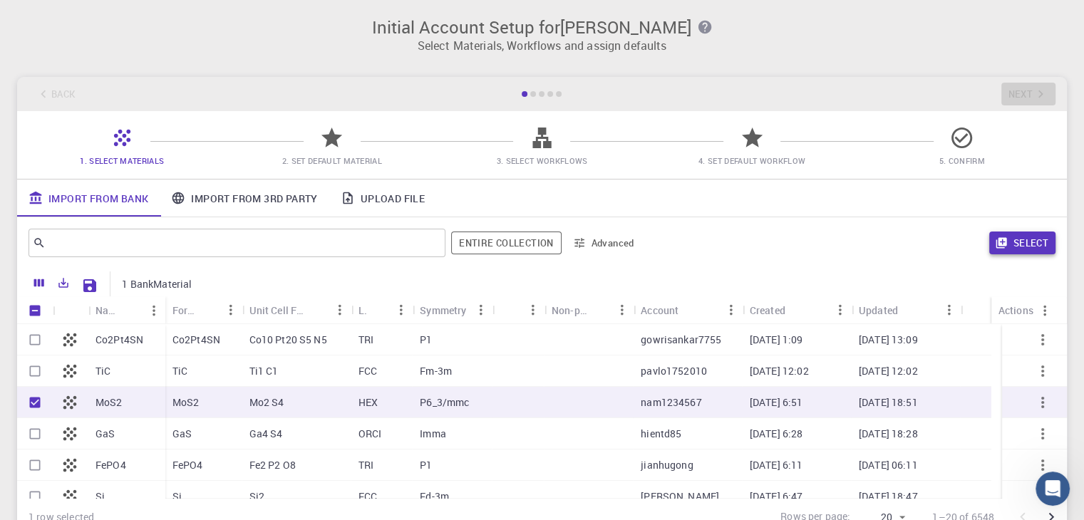
click at [1016, 245] on button "Select" at bounding box center [1023, 243] width 66 height 23
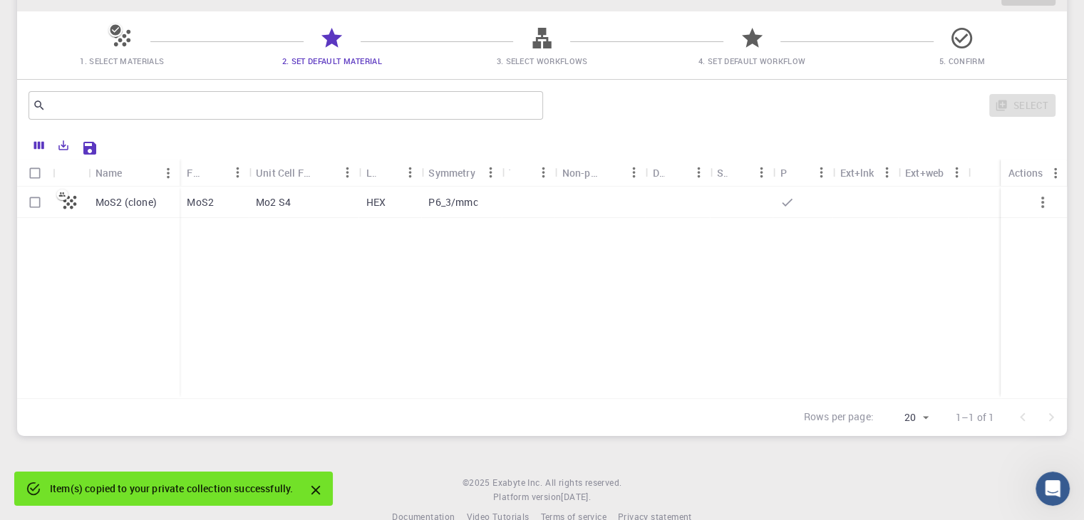
scroll to position [127, 0]
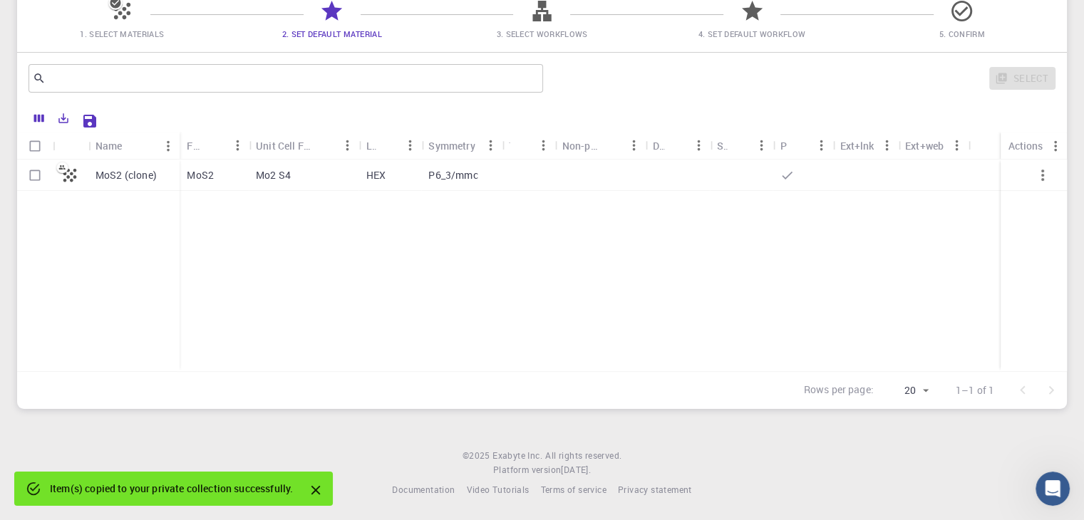
click at [325, 175] on div "Mo2 S4" at bounding box center [304, 175] width 111 height 31
checkbox input "true"
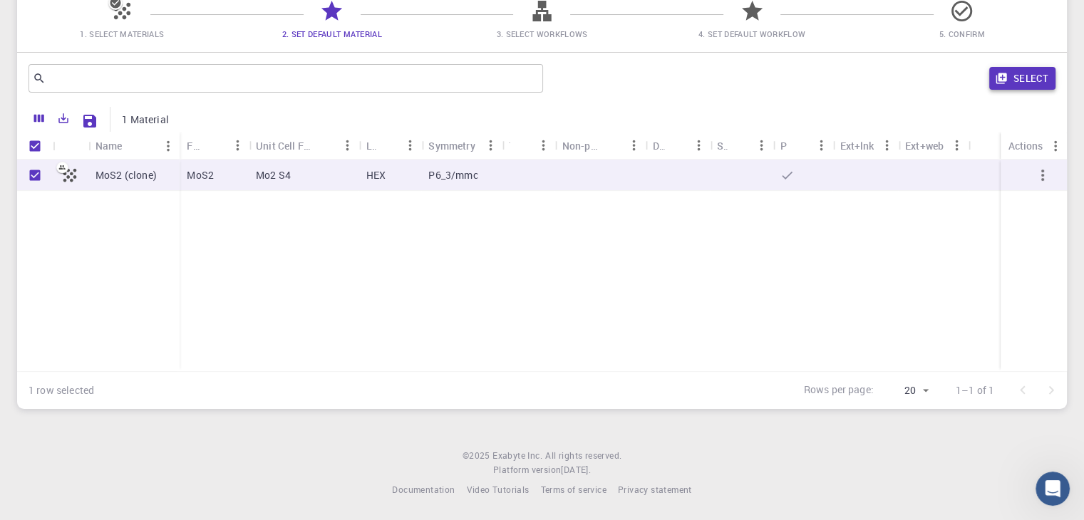
click at [1022, 78] on button "Select" at bounding box center [1023, 78] width 66 height 23
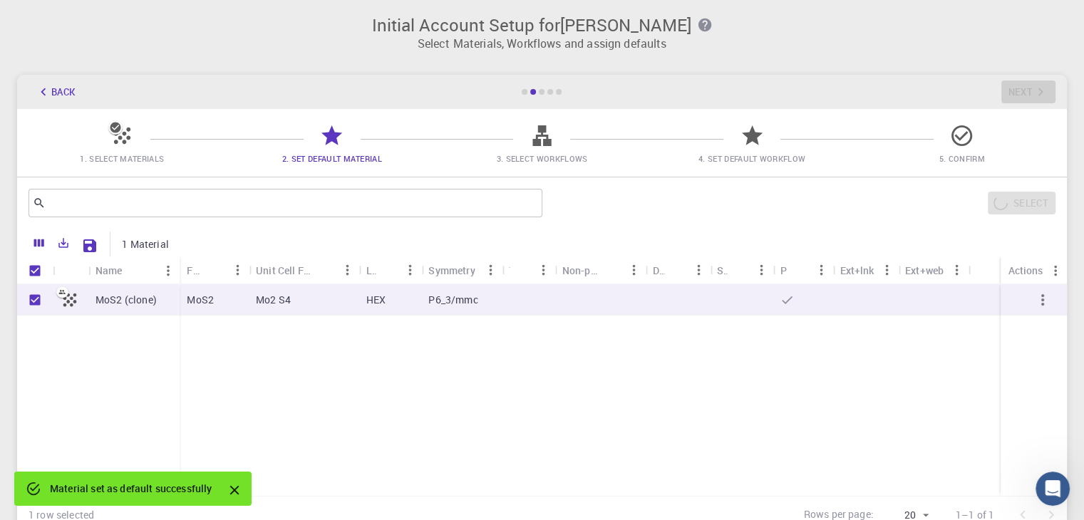
scroll to position [0, 0]
click at [535, 159] on span "3. Select Workflows" at bounding box center [541, 160] width 91 height 11
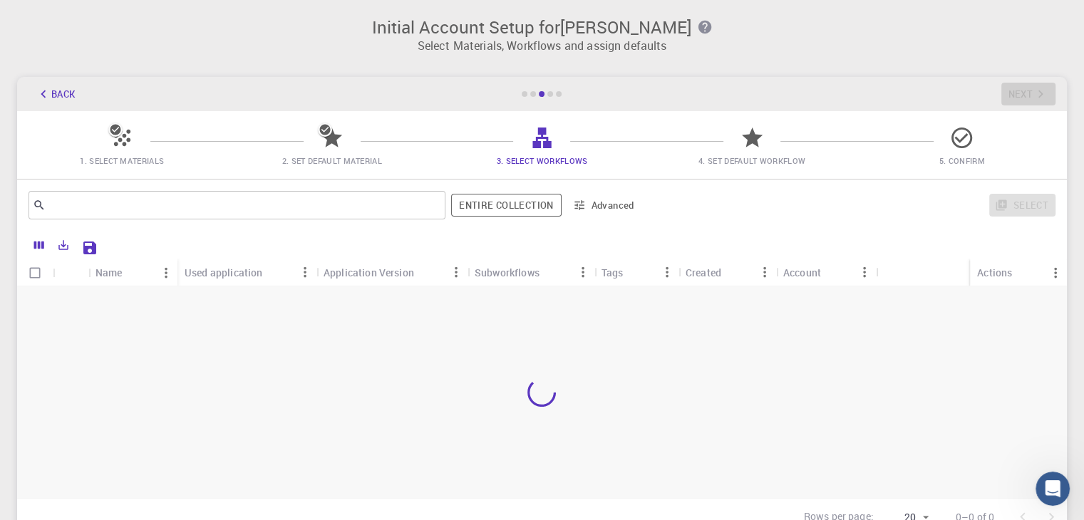
drag, startPoint x: 536, startPoint y: 78, endPoint x: 500, endPoint y: 86, distance: 36.7
click at [503, 86] on div "Back Next" at bounding box center [542, 94] width 1050 height 34
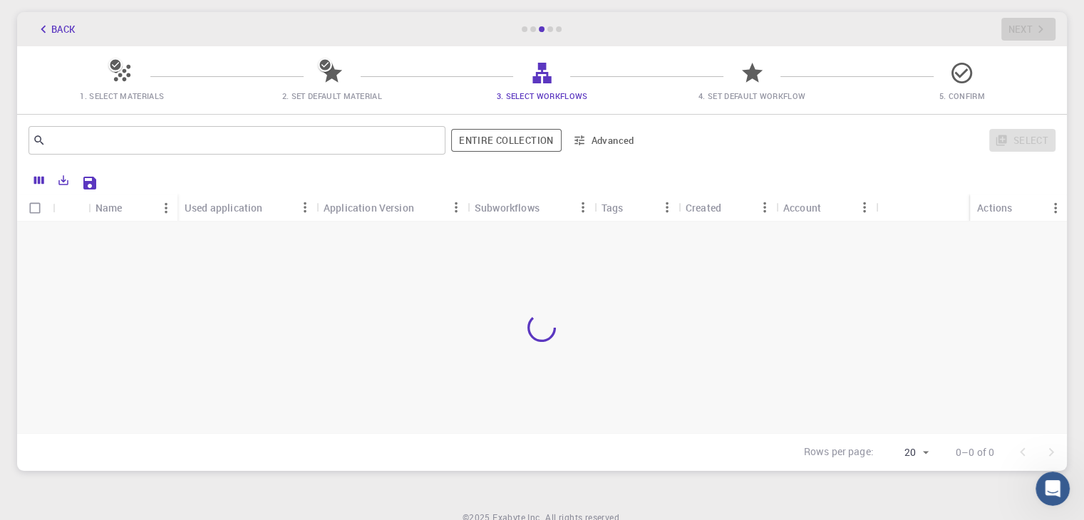
scroll to position [127, 0]
